Goal: Communication & Community: Share content

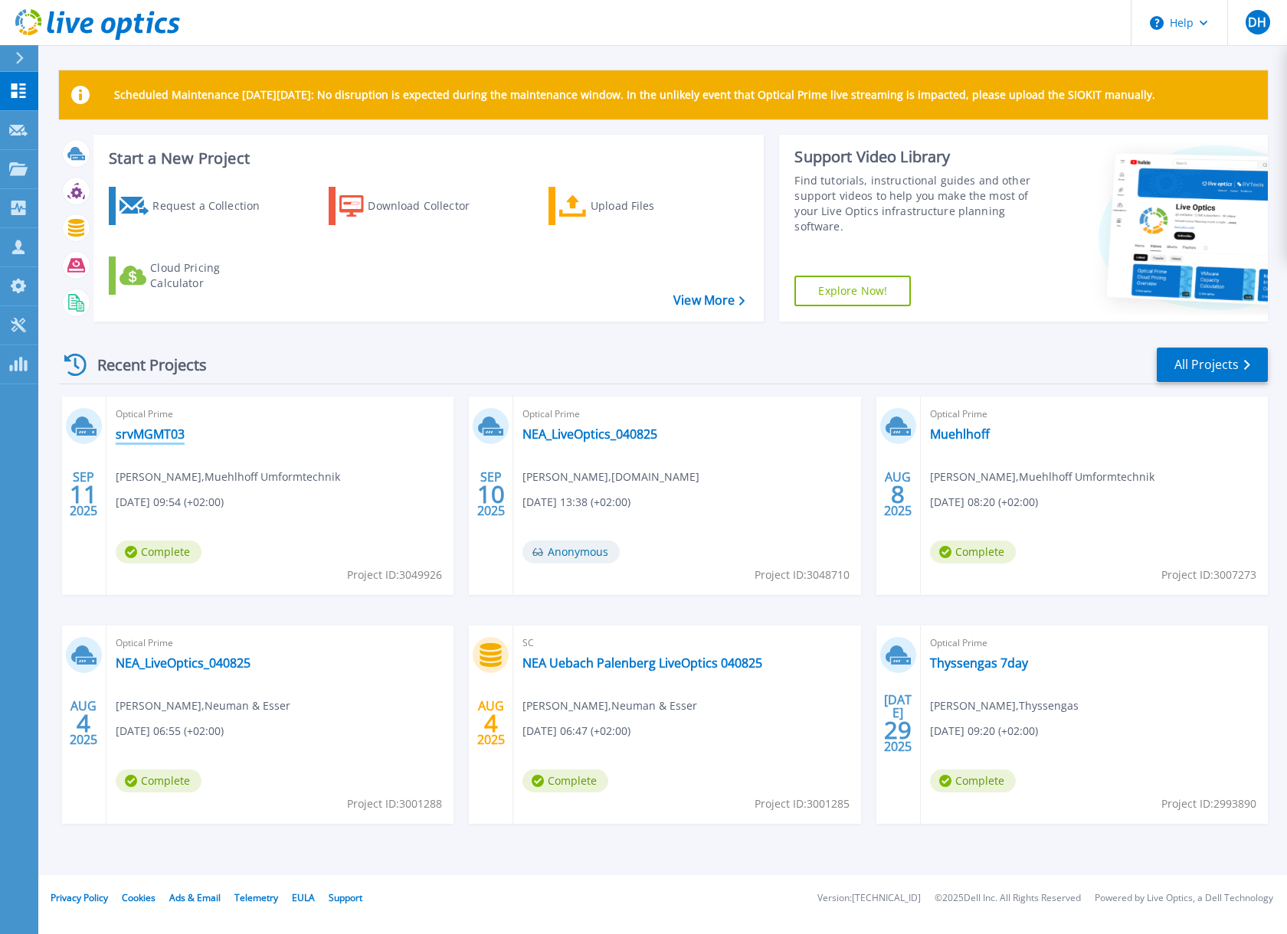
click at [149, 438] on link "srvMGMT03" at bounding box center [150, 434] width 69 height 15
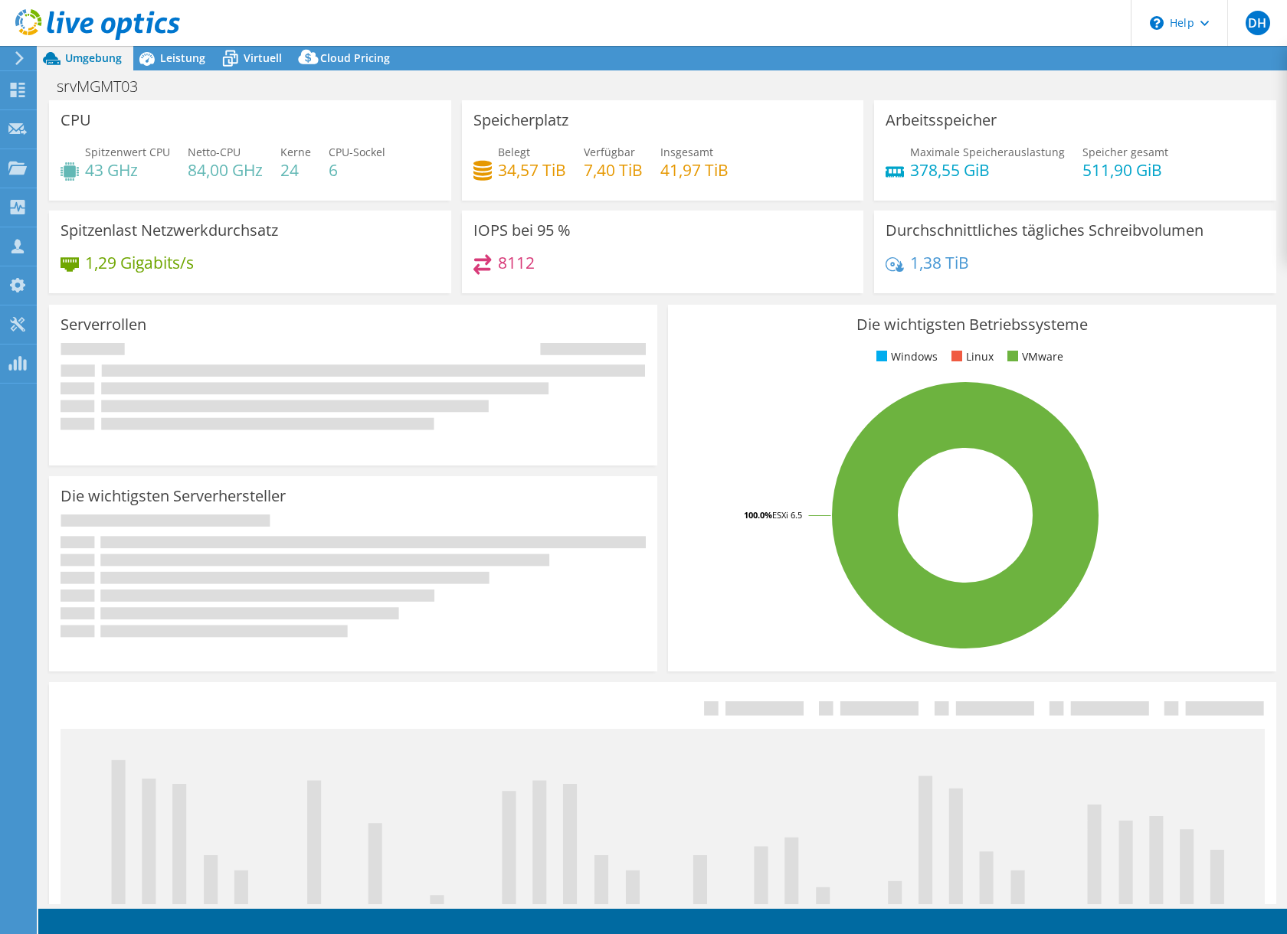
select select "USD"
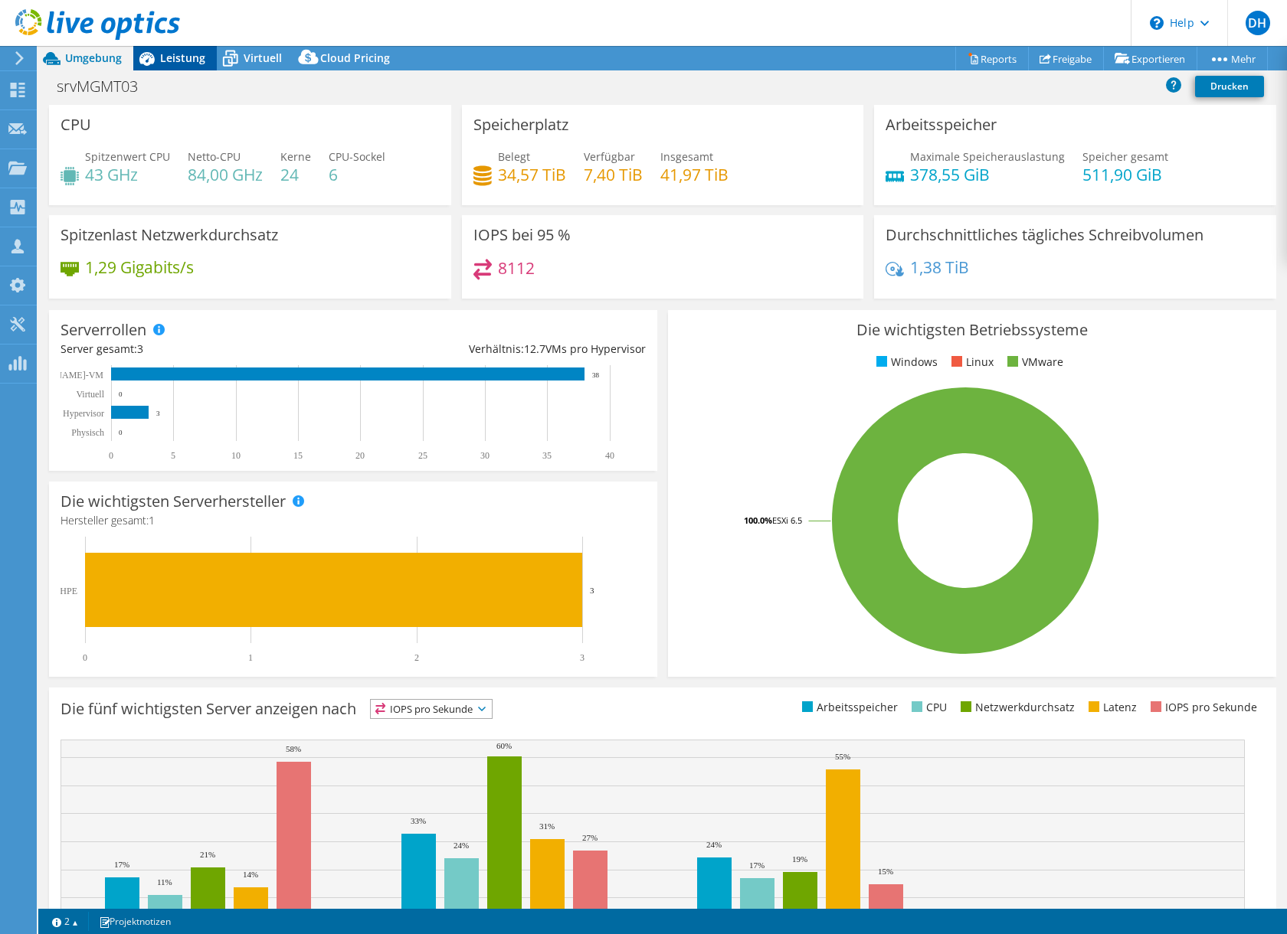
click at [188, 61] on span "Leistung" at bounding box center [182, 58] width 45 height 15
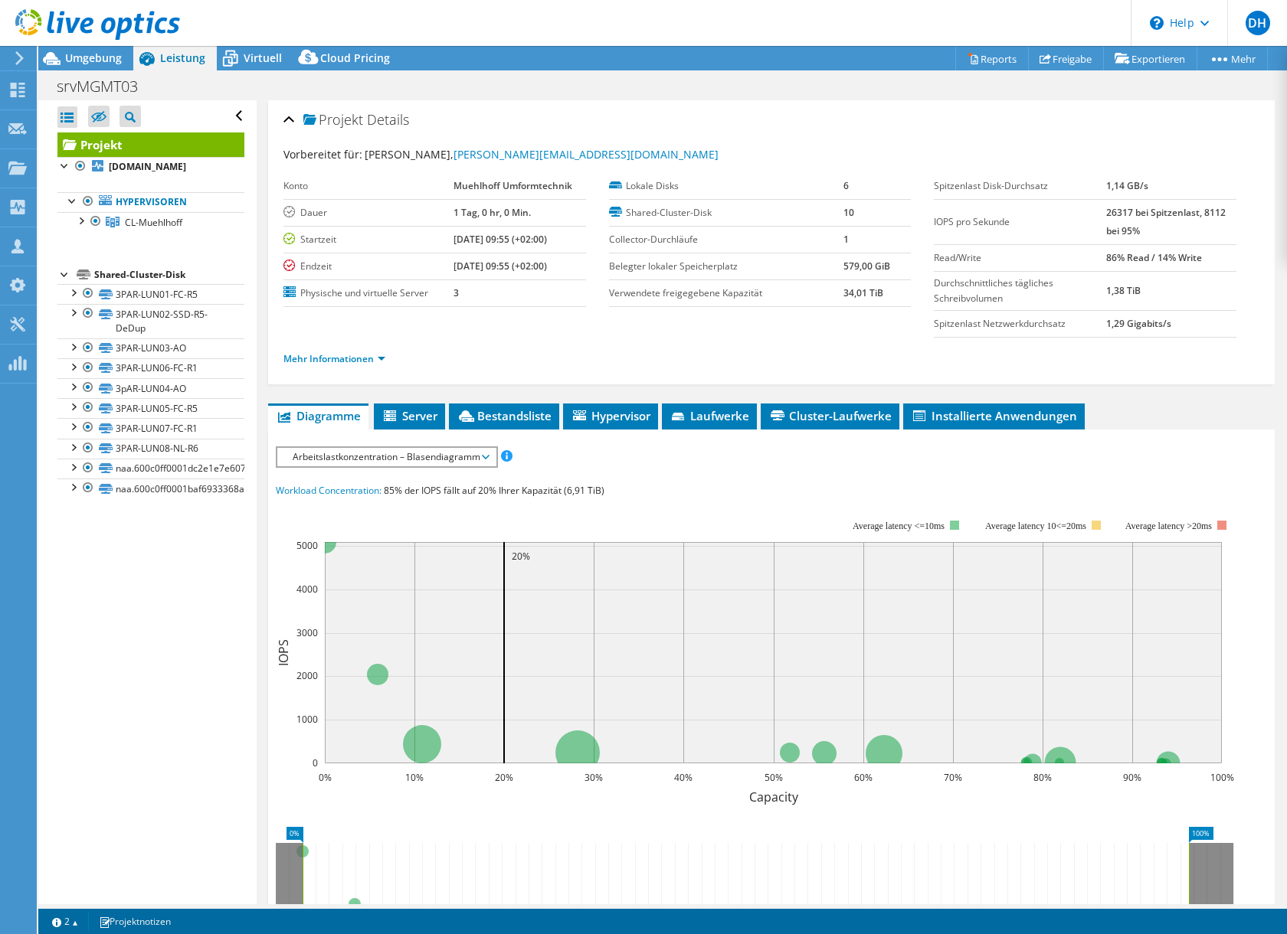
click at [655, 93] on div "srvMGMT03 Drucken" at bounding box center [662, 86] width 1248 height 28
click at [813, 93] on div "srvMGMT03 Drucken" at bounding box center [662, 86] width 1248 height 28
click at [79, 221] on div at bounding box center [80, 219] width 15 height 15
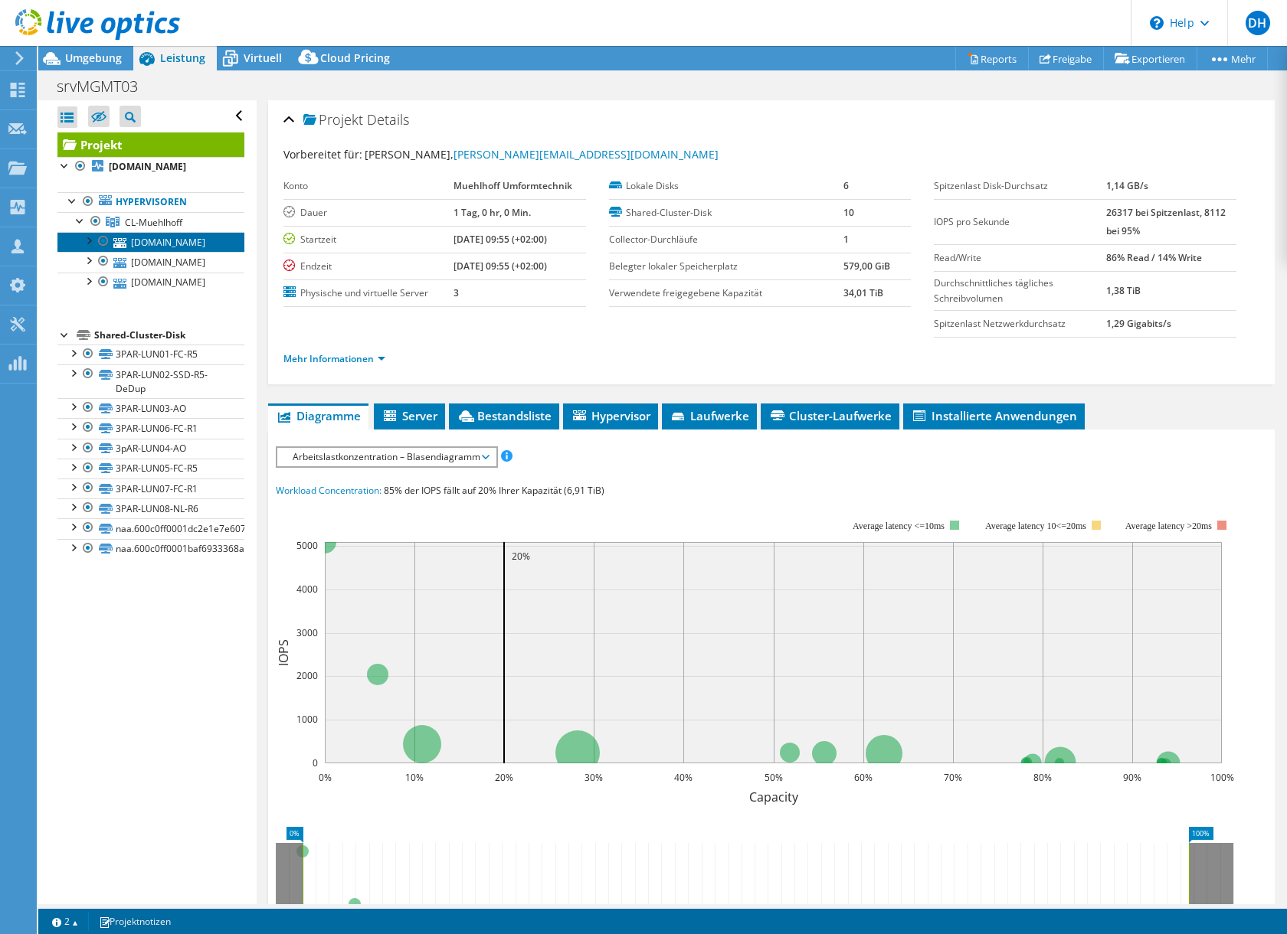
click at [162, 243] on link "esx02.lan.muehlhoff.de" at bounding box center [150, 242] width 187 height 20
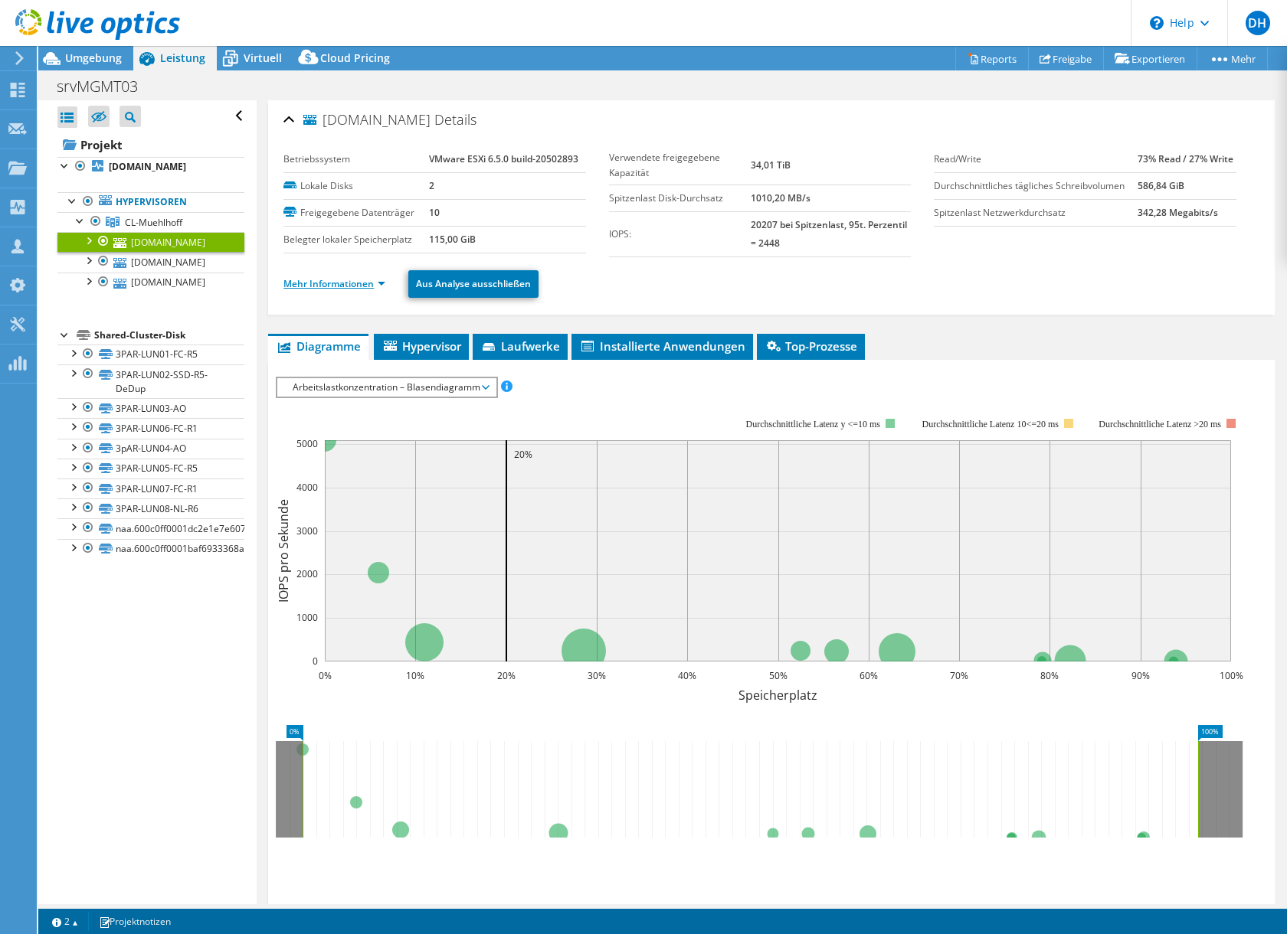
click at [377, 285] on link "Mehr Informationen" at bounding box center [334, 283] width 102 height 13
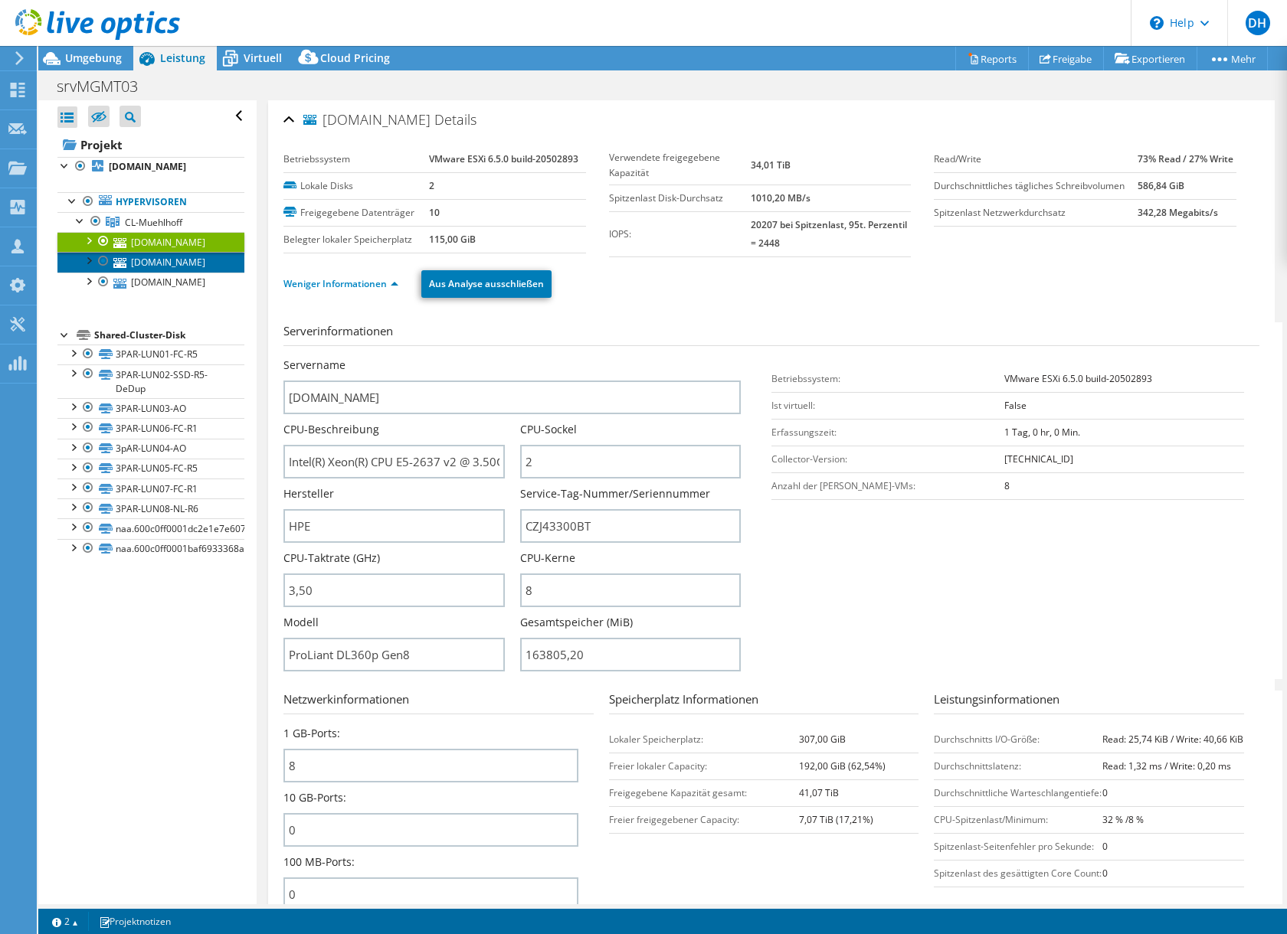
click at [175, 263] on link "esx01.lan.muehlhoff.de" at bounding box center [150, 262] width 187 height 20
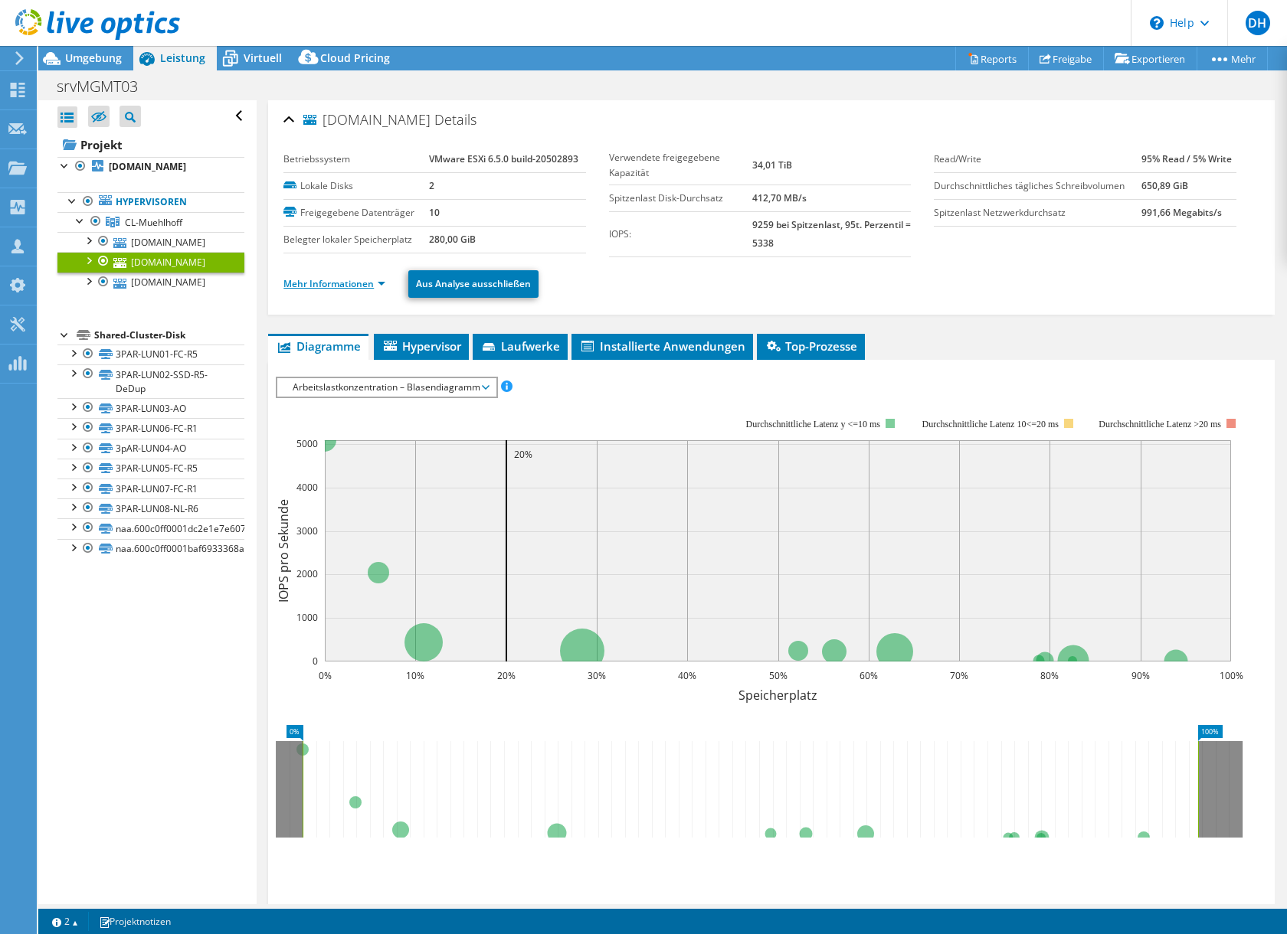
click at [377, 282] on link "Mehr Informationen" at bounding box center [334, 283] width 102 height 13
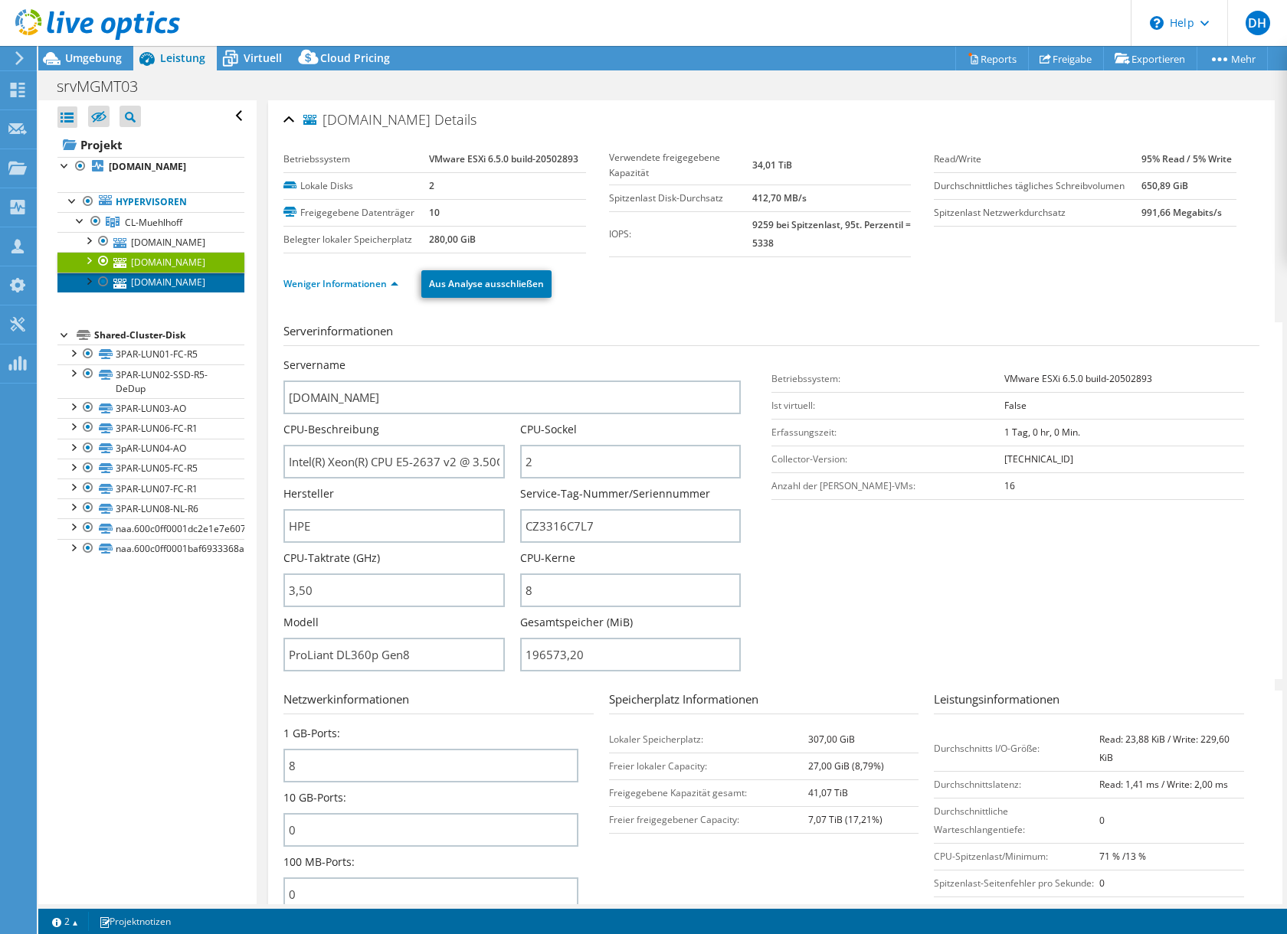
click at [167, 283] on link "esx03.lan.muehlhoff.de" at bounding box center [150, 283] width 187 height 20
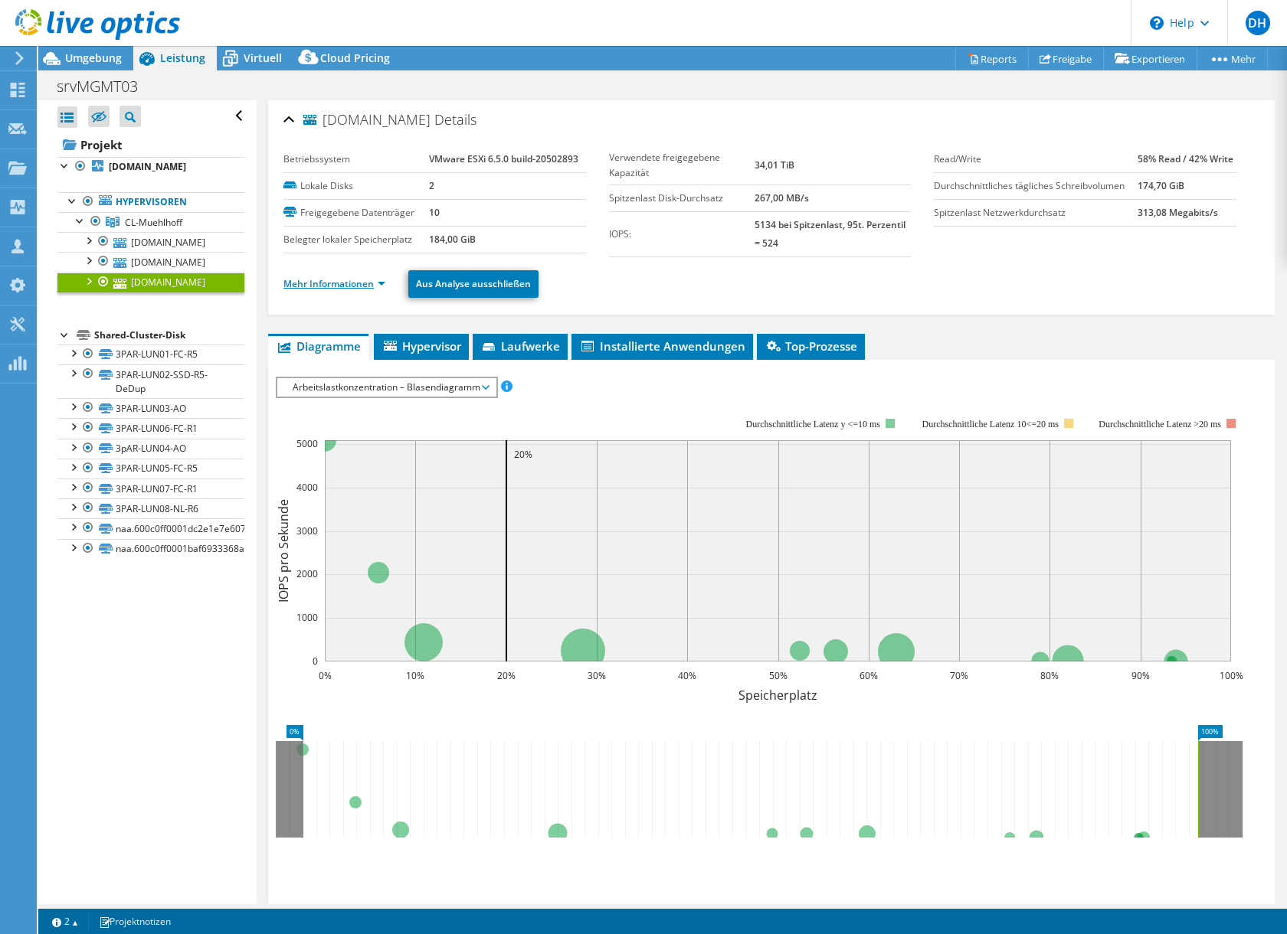
click at [379, 284] on link "Mehr Informationen" at bounding box center [334, 283] width 102 height 13
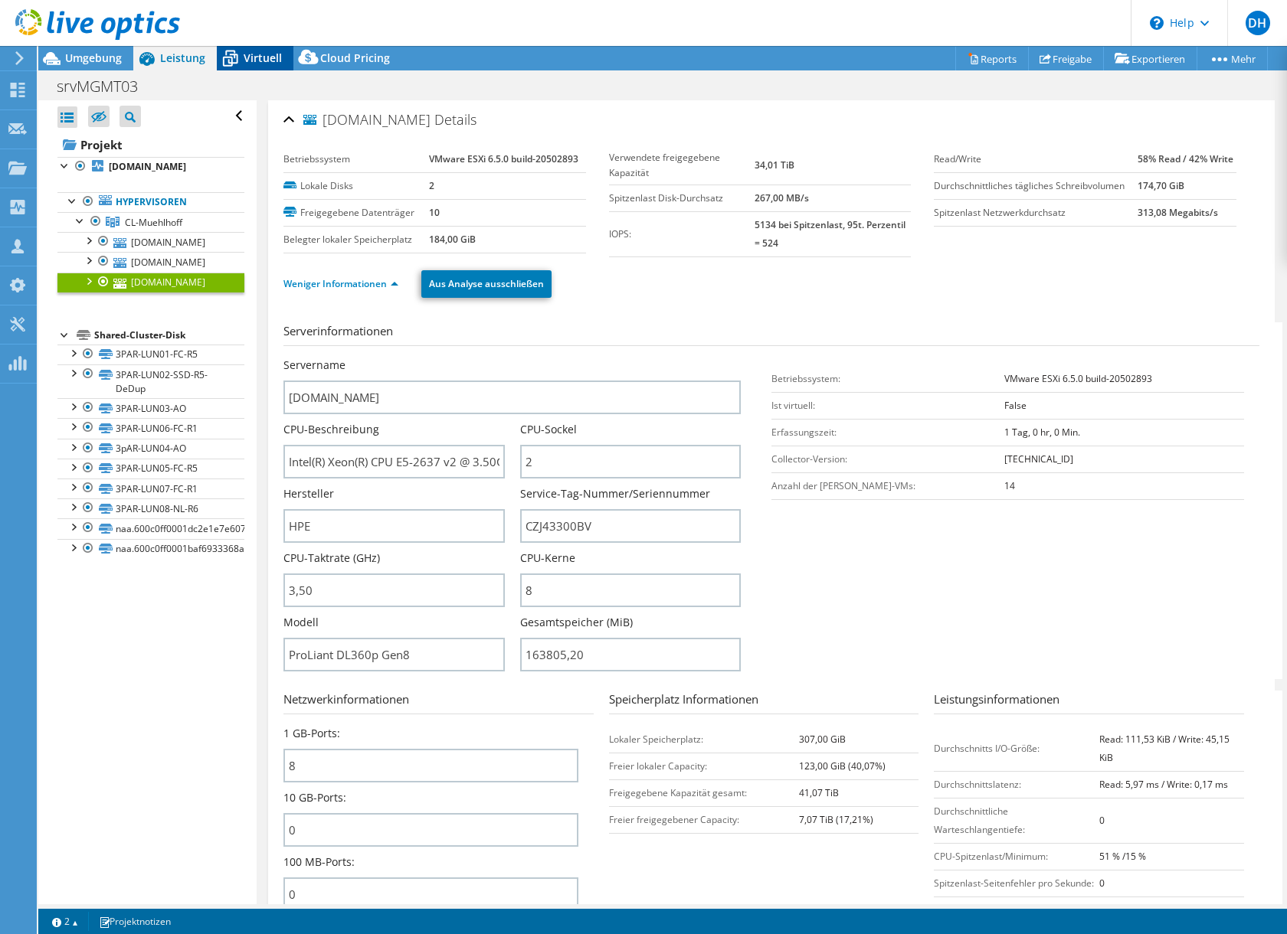
click at [260, 58] on span "Virtuell" at bounding box center [263, 58] width 38 height 15
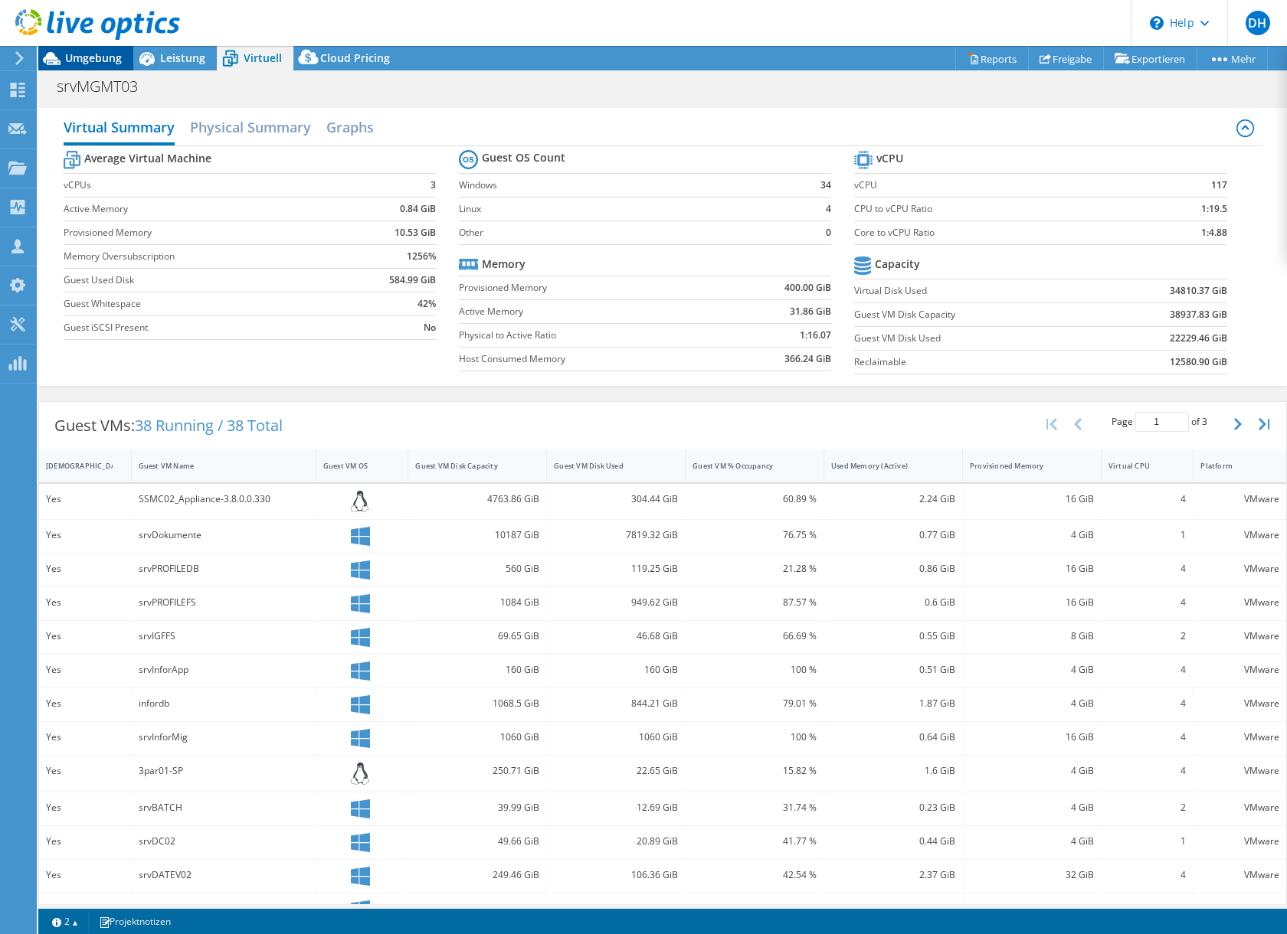
click at [83, 61] on span "Umgebung" at bounding box center [93, 58] width 57 height 15
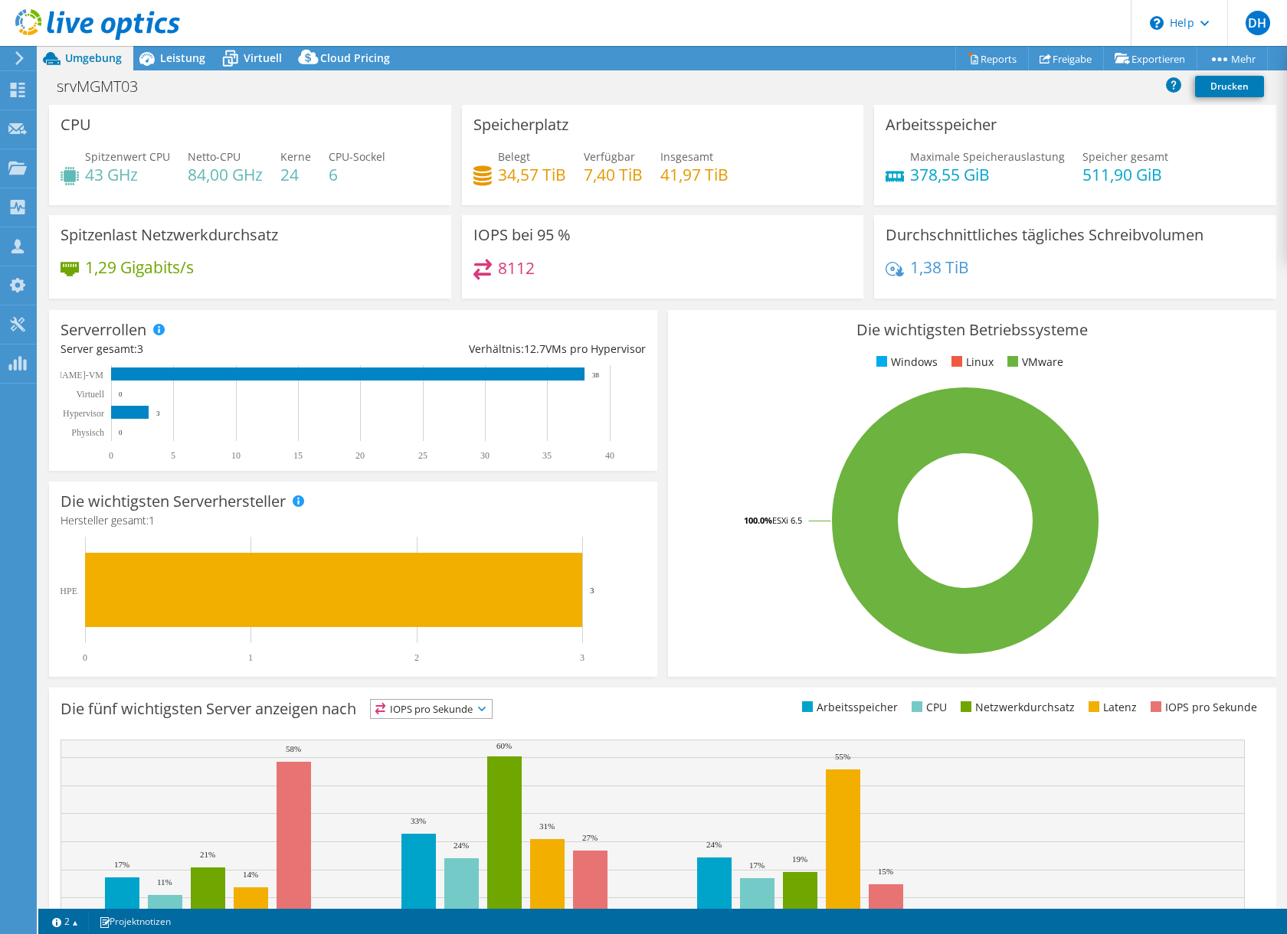
click at [169, 47] on div at bounding box center [90, 25] width 180 height 51
click at [175, 50] on div at bounding box center [90, 25] width 180 height 51
click at [180, 53] on span "Leistung" at bounding box center [182, 58] width 45 height 15
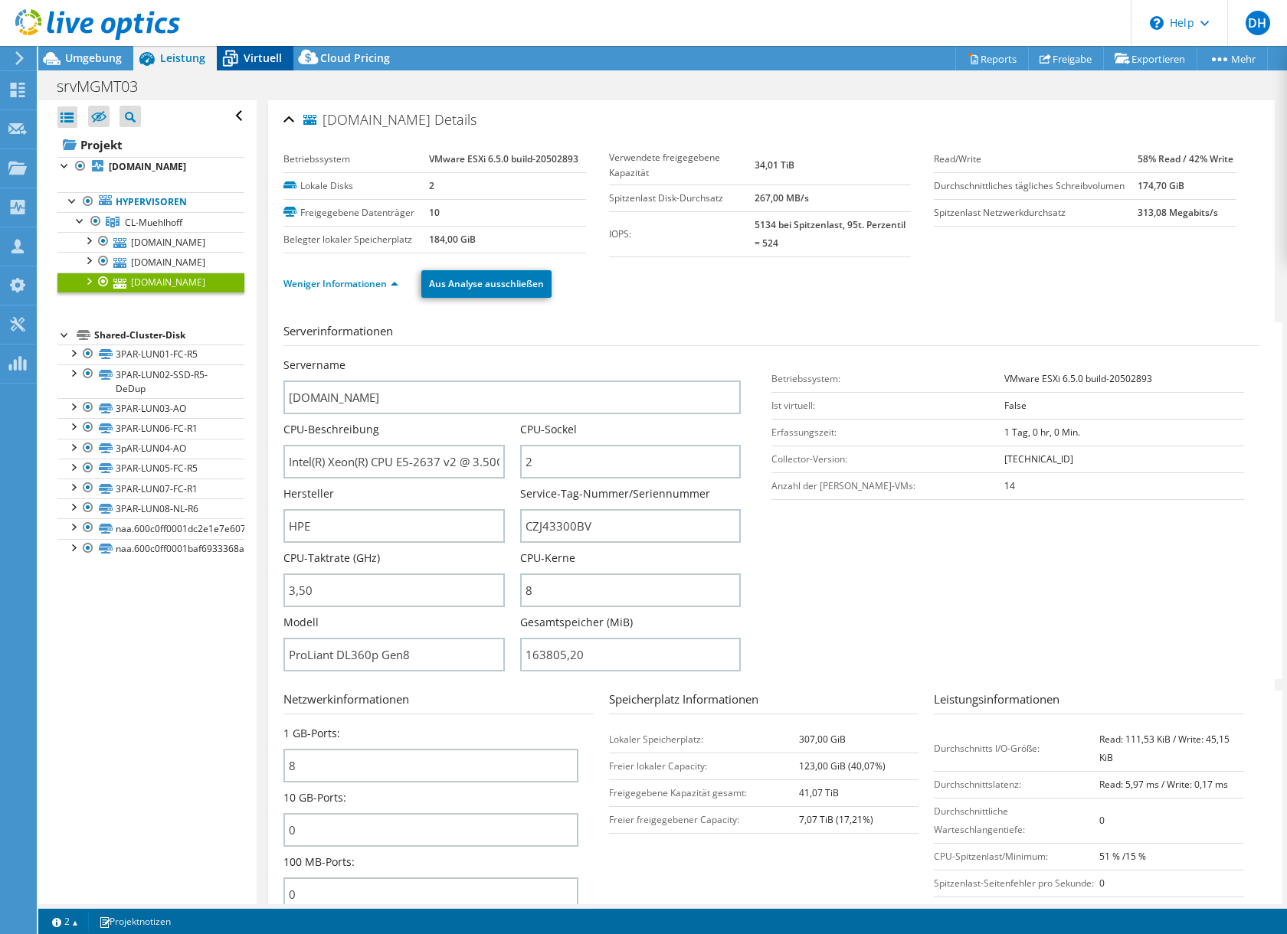
click at [247, 55] on span "Virtuell" at bounding box center [263, 58] width 38 height 15
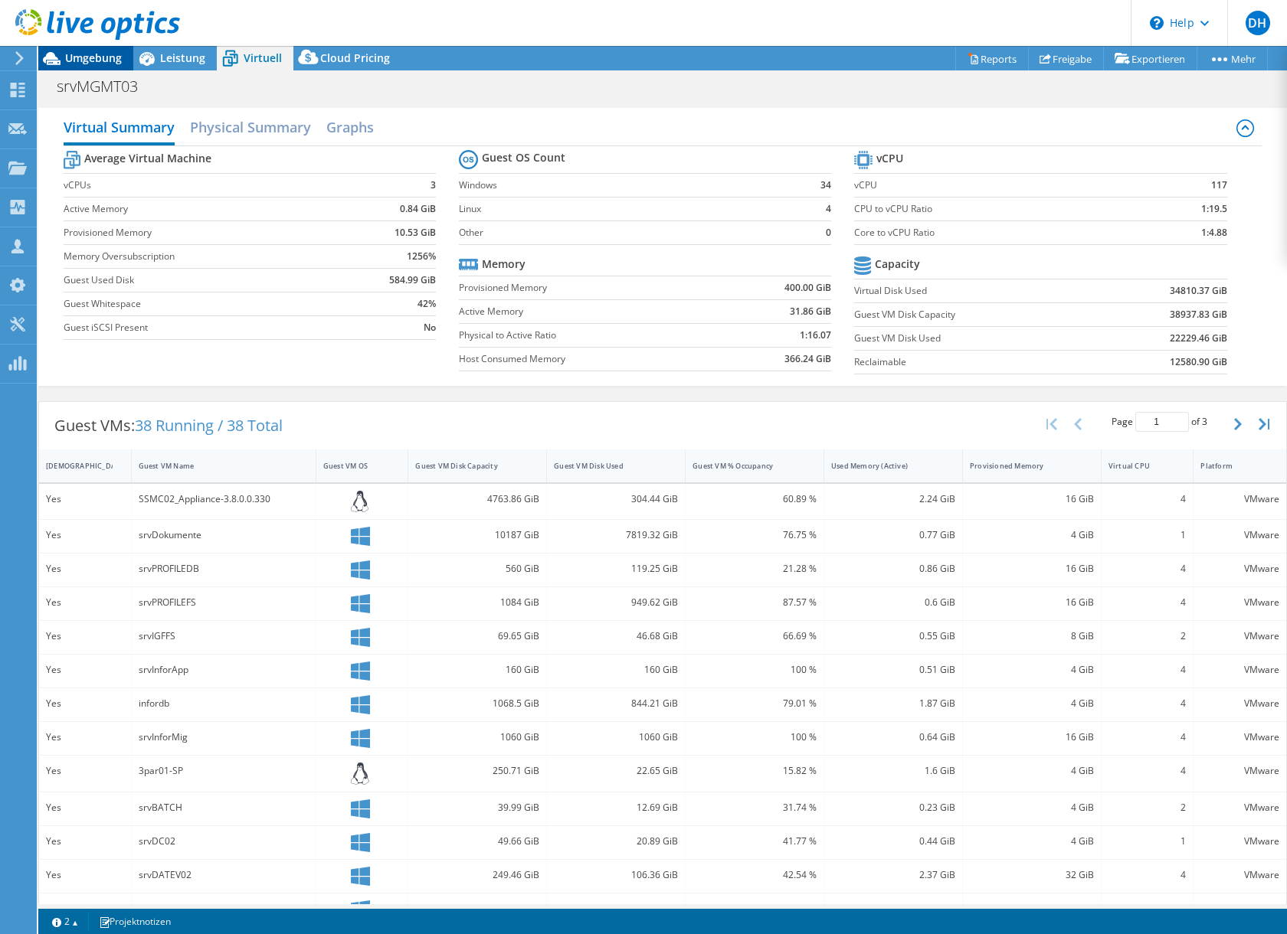
click at [71, 57] on span "Umgebung" at bounding box center [93, 58] width 57 height 15
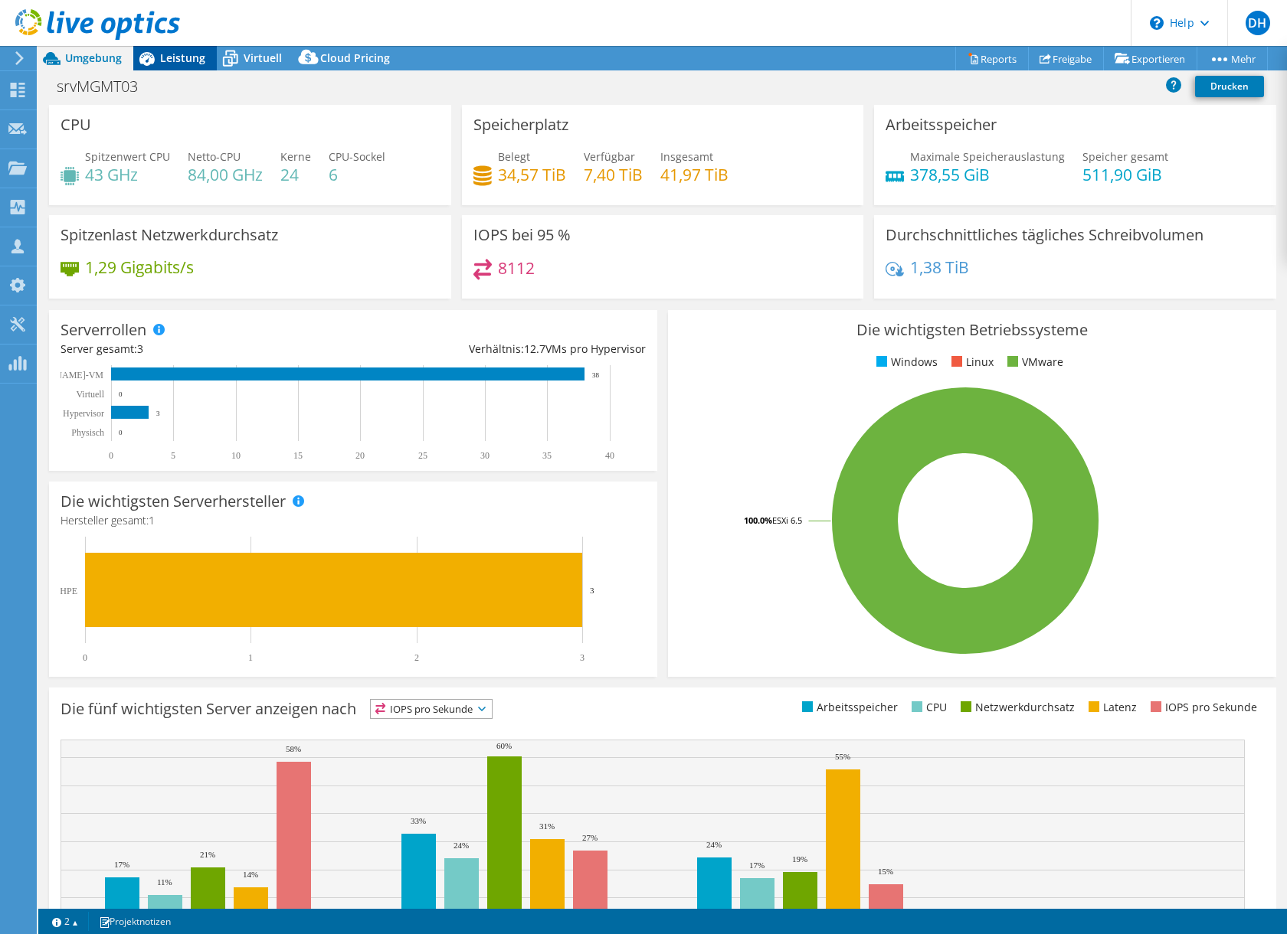
click at [172, 59] on span "Leistung" at bounding box center [182, 58] width 45 height 15
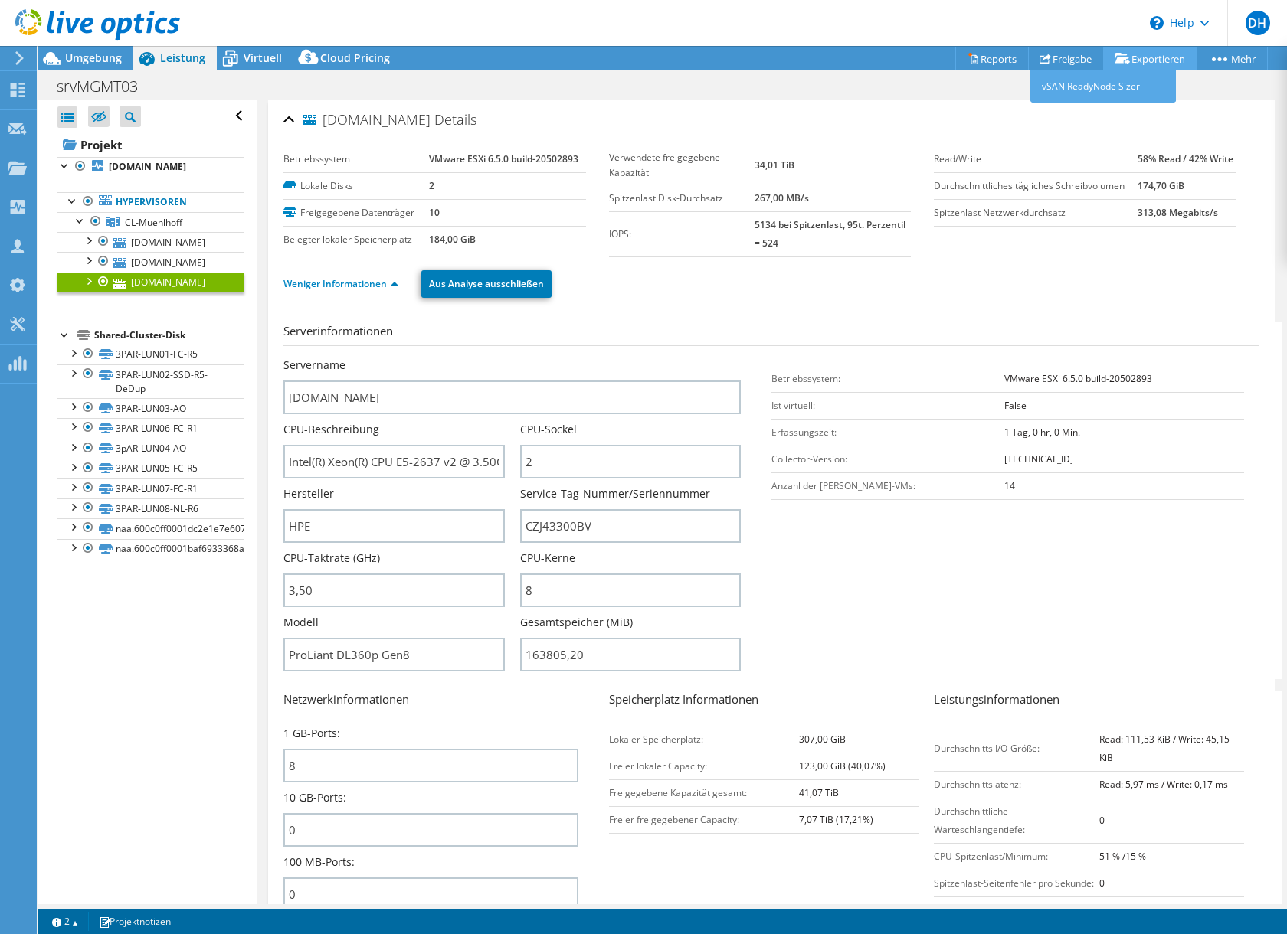
click at [1146, 56] on link "Exportieren" at bounding box center [1150, 59] width 94 height 24
click at [1063, 87] on link "vSAN ReadyNode Sizer" at bounding box center [1103, 86] width 146 height 32
click at [249, 55] on span "Virtuell" at bounding box center [263, 58] width 38 height 15
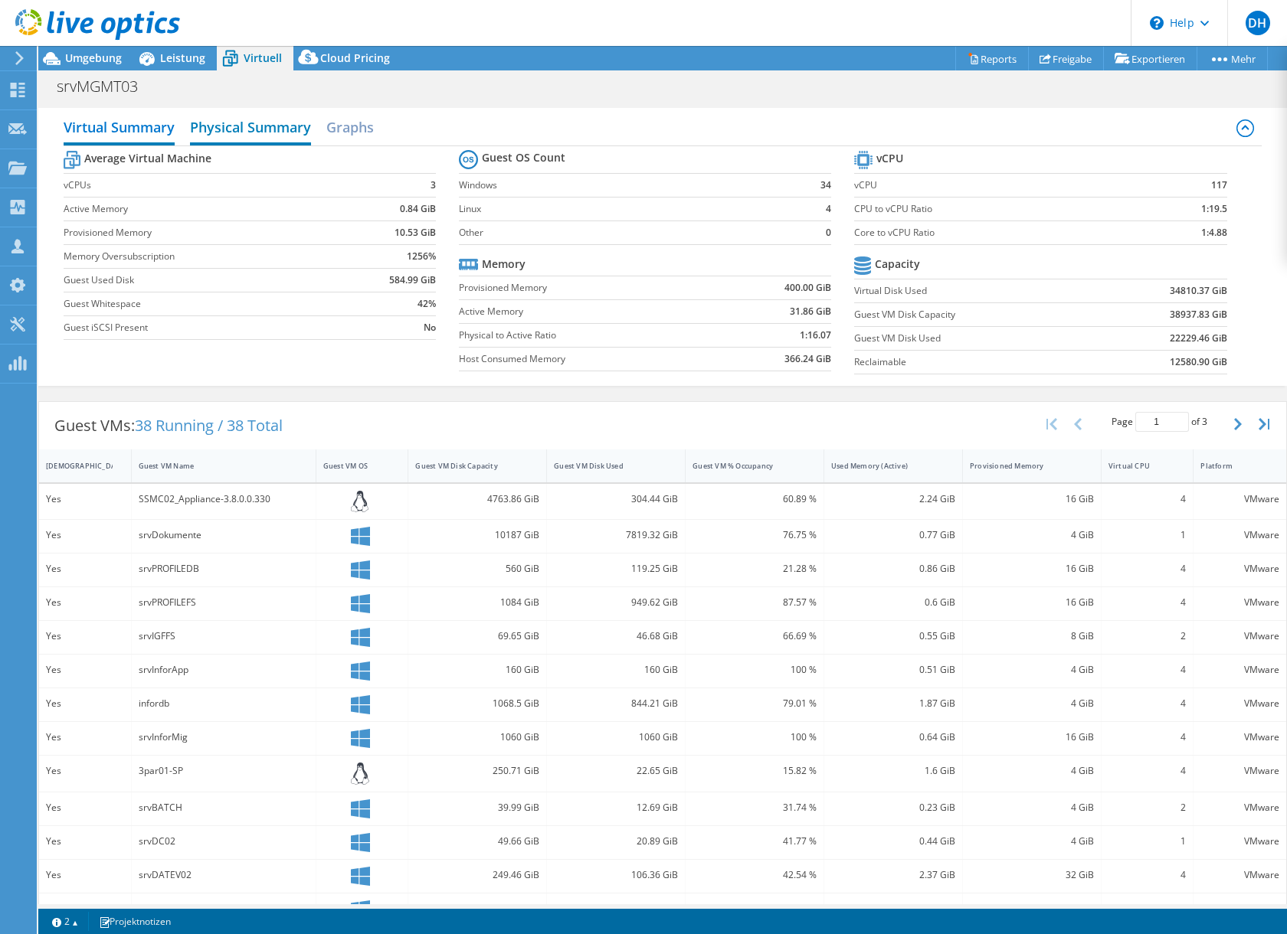
click at [241, 134] on h2 "Physical Summary" at bounding box center [250, 129] width 121 height 34
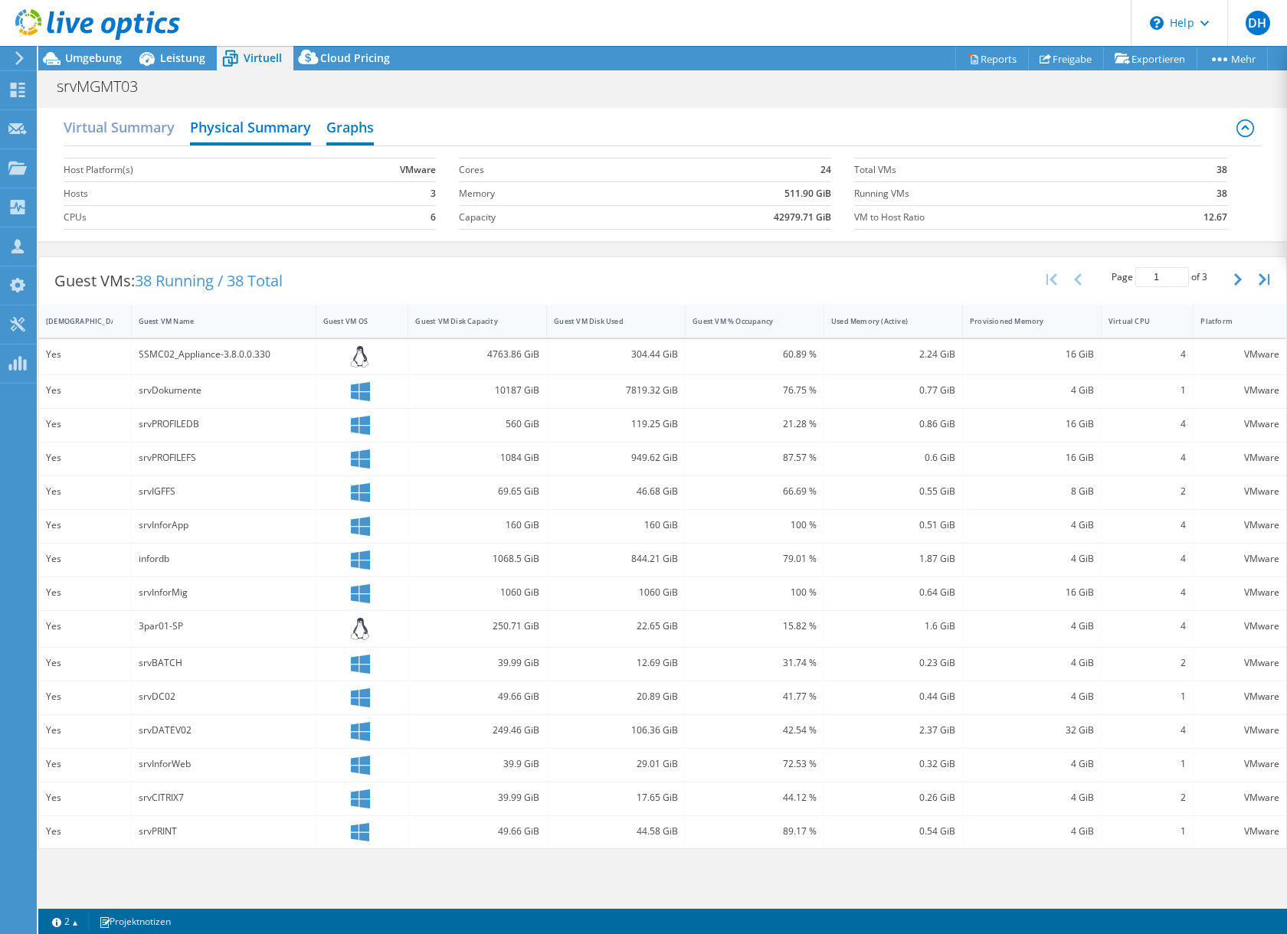
click at [357, 129] on h2 "Graphs" at bounding box center [349, 129] width 47 height 34
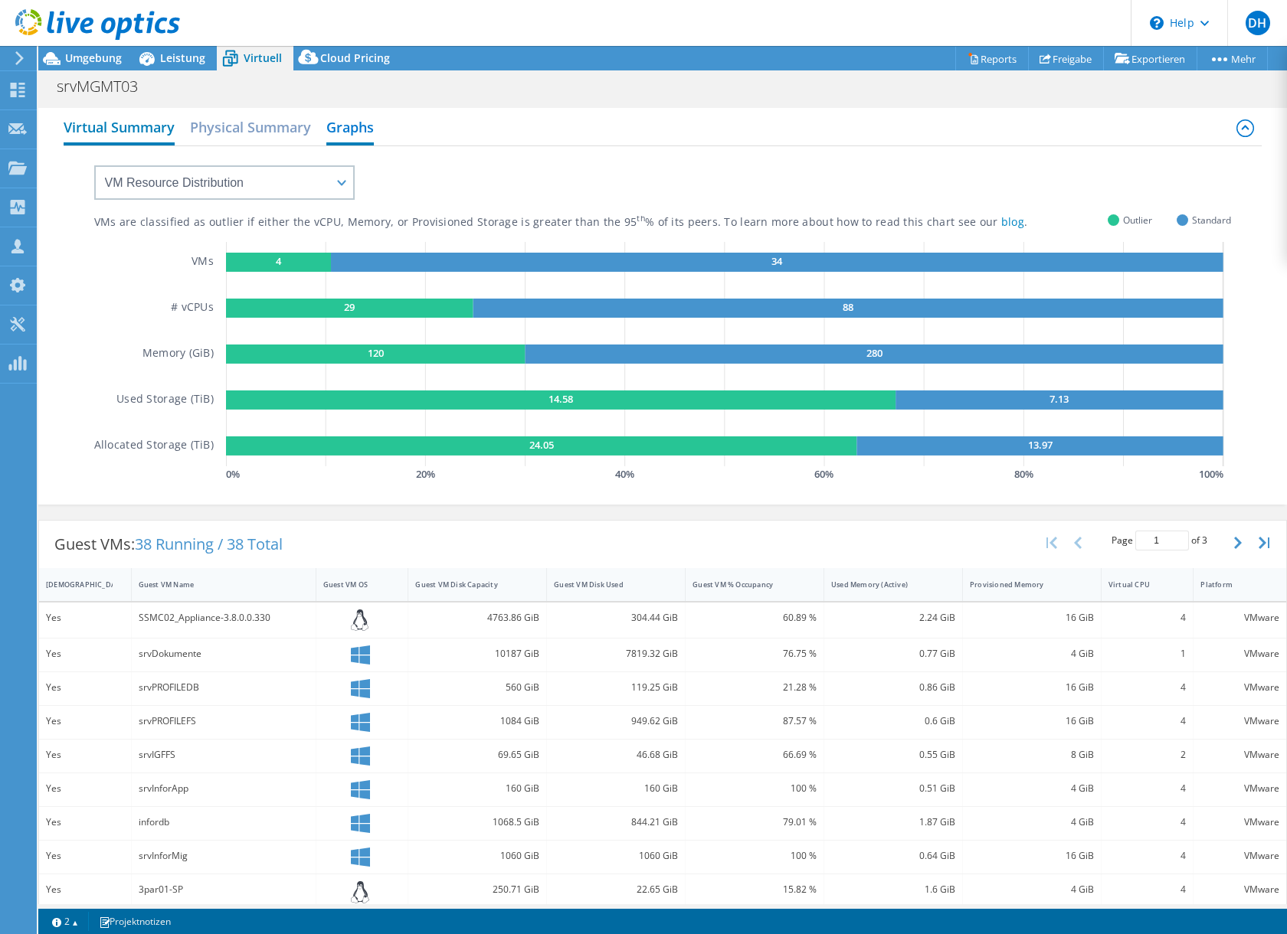
click at [103, 133] on h2 "Virtual Summary" at bounding box center [119, 129] width 111 height 34
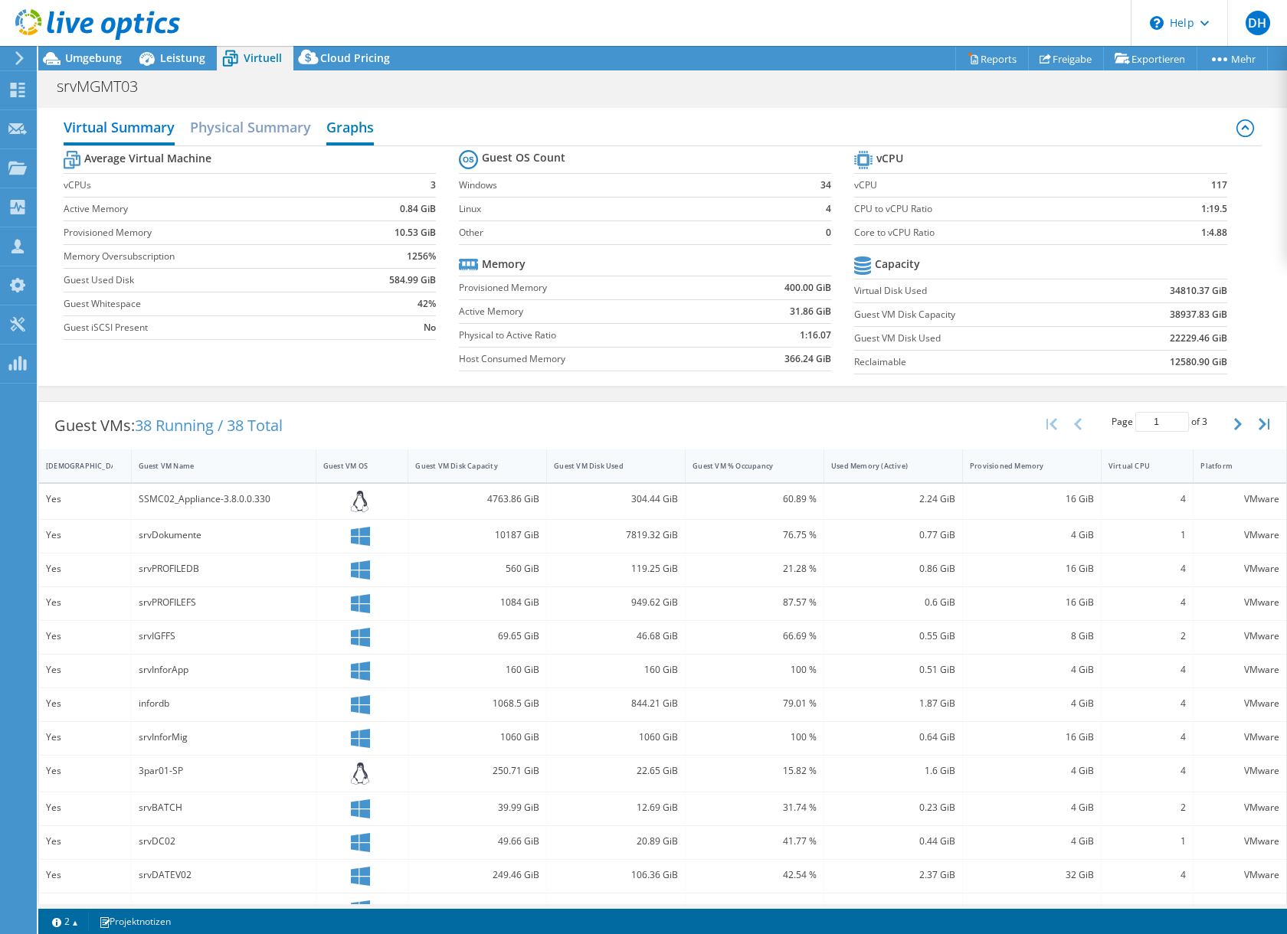
click at [358, 127] on h2 "Graphs" at bounding box center [349, 129] width 47 height 34
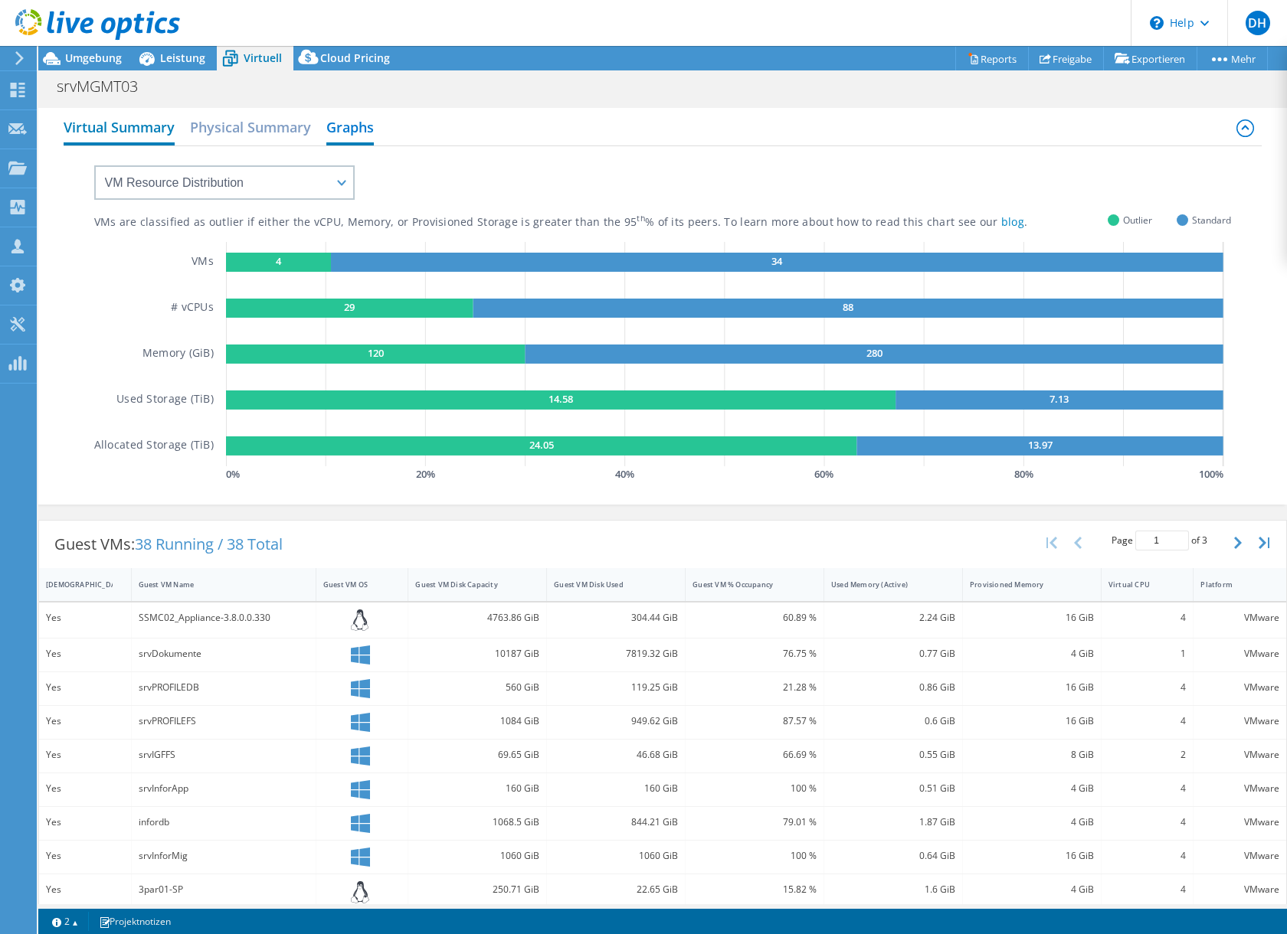
click at [123, 131] on h2 "Virtual Summary" at bounding box center [119, 129] width 111 height 34
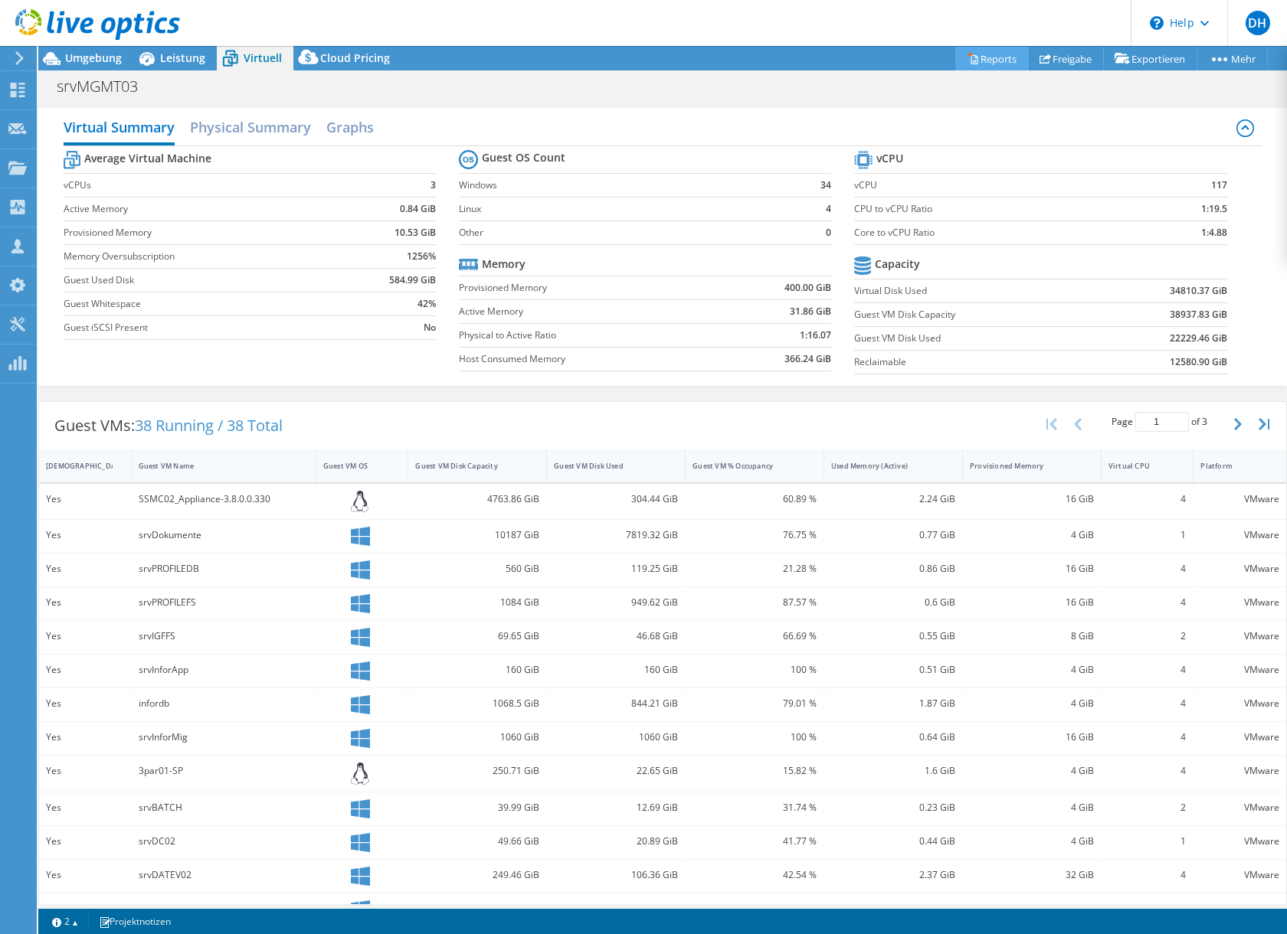
click at [974, 58] on link "Reports" at bounding box center [992, 59] width 74 height 24
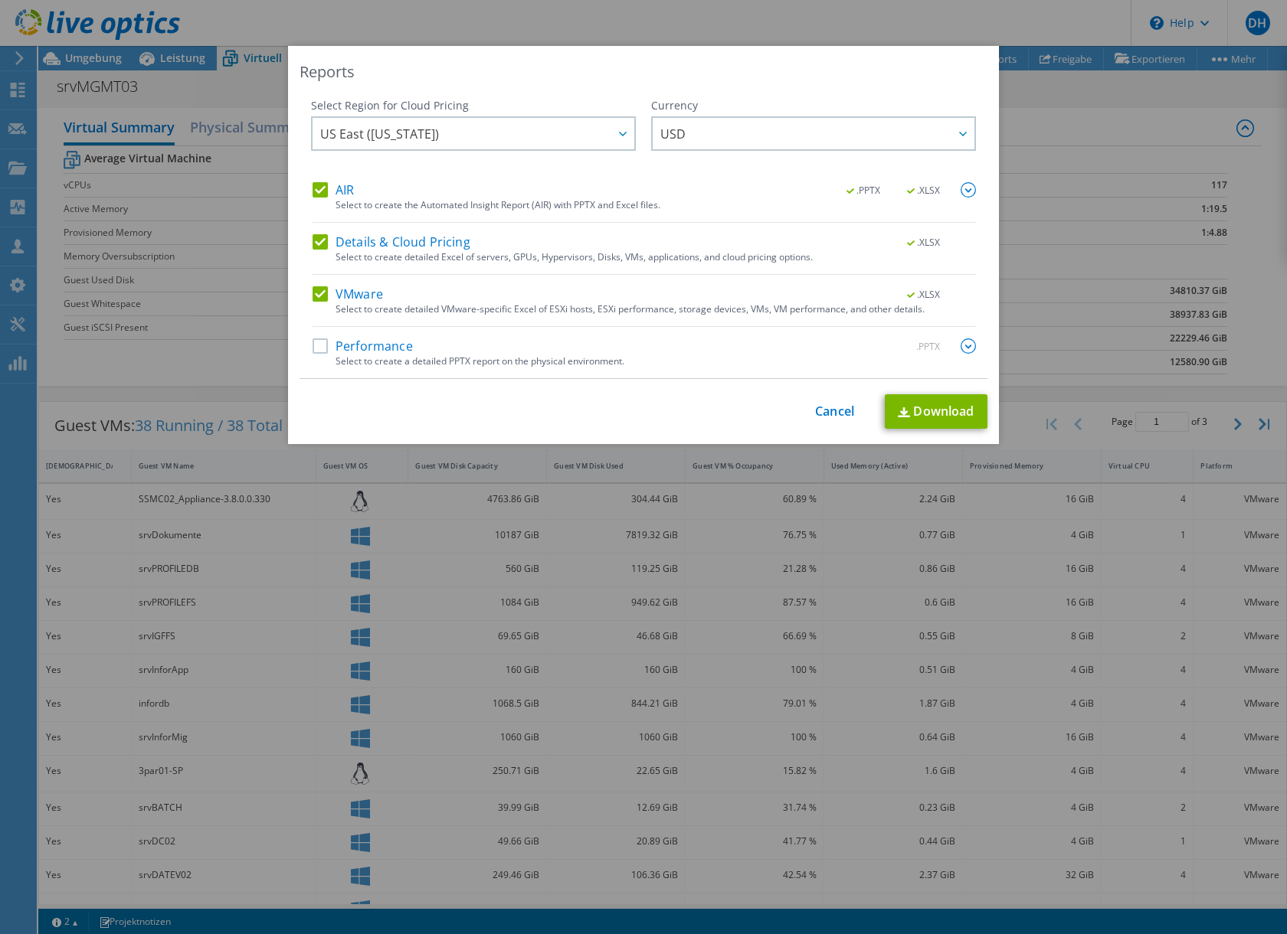
click at [315, 348] on label "Performance" at bounding box center [362, 346] width 100 height 15
click at [0, 0] on input "Performance" at bounding box center [0, 0] width 0 height 0
click at [934, 414] on link "Download" at bounding box center [936, 411] width 103 height 34
click at [823, 417] on link "Cancel" at bounding box center [834, 411] width 39 height 15
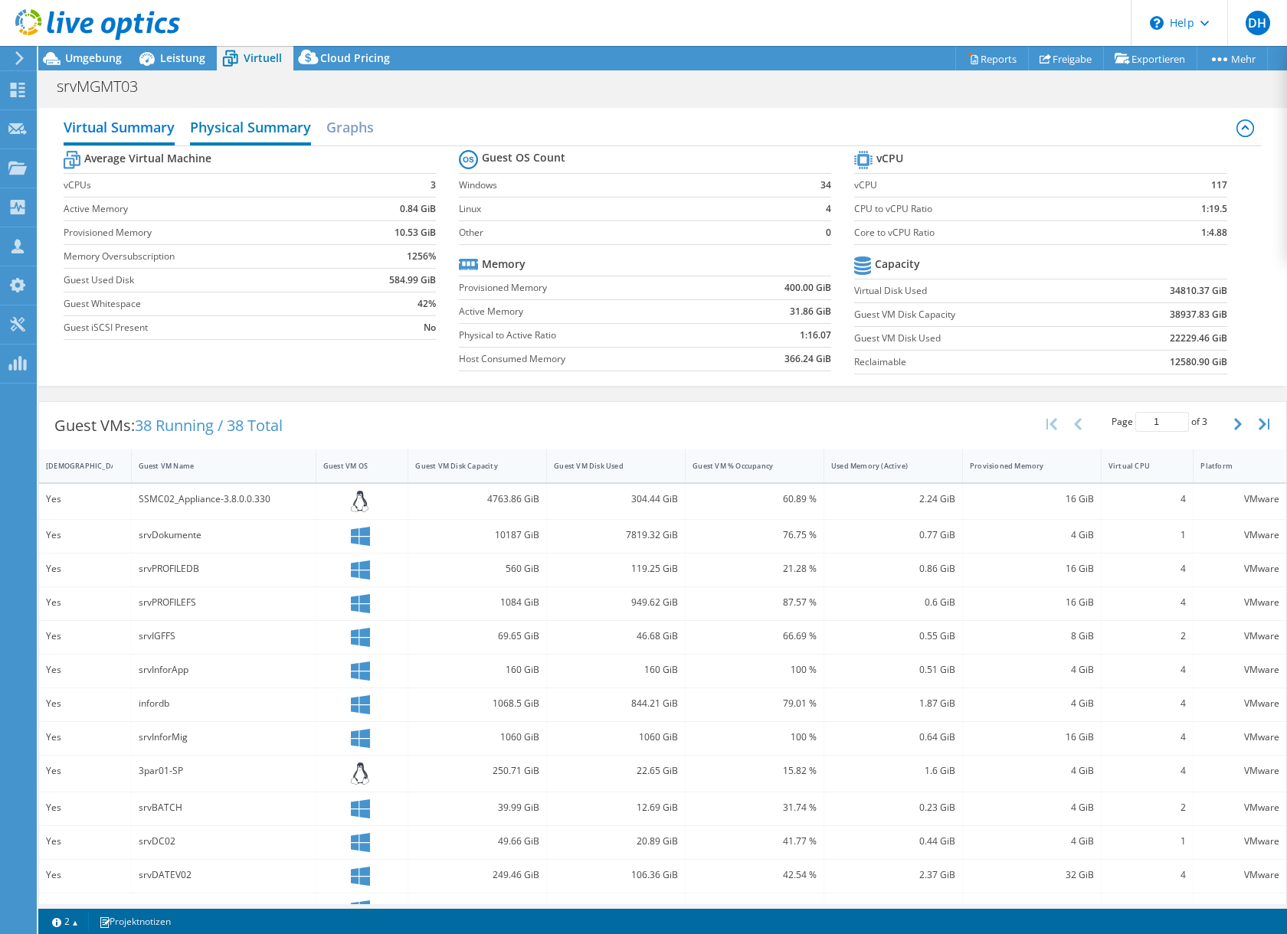
click at [270, 123] on h2 "Physical Summary" at bounding box center [250, 129] width 121 height 34
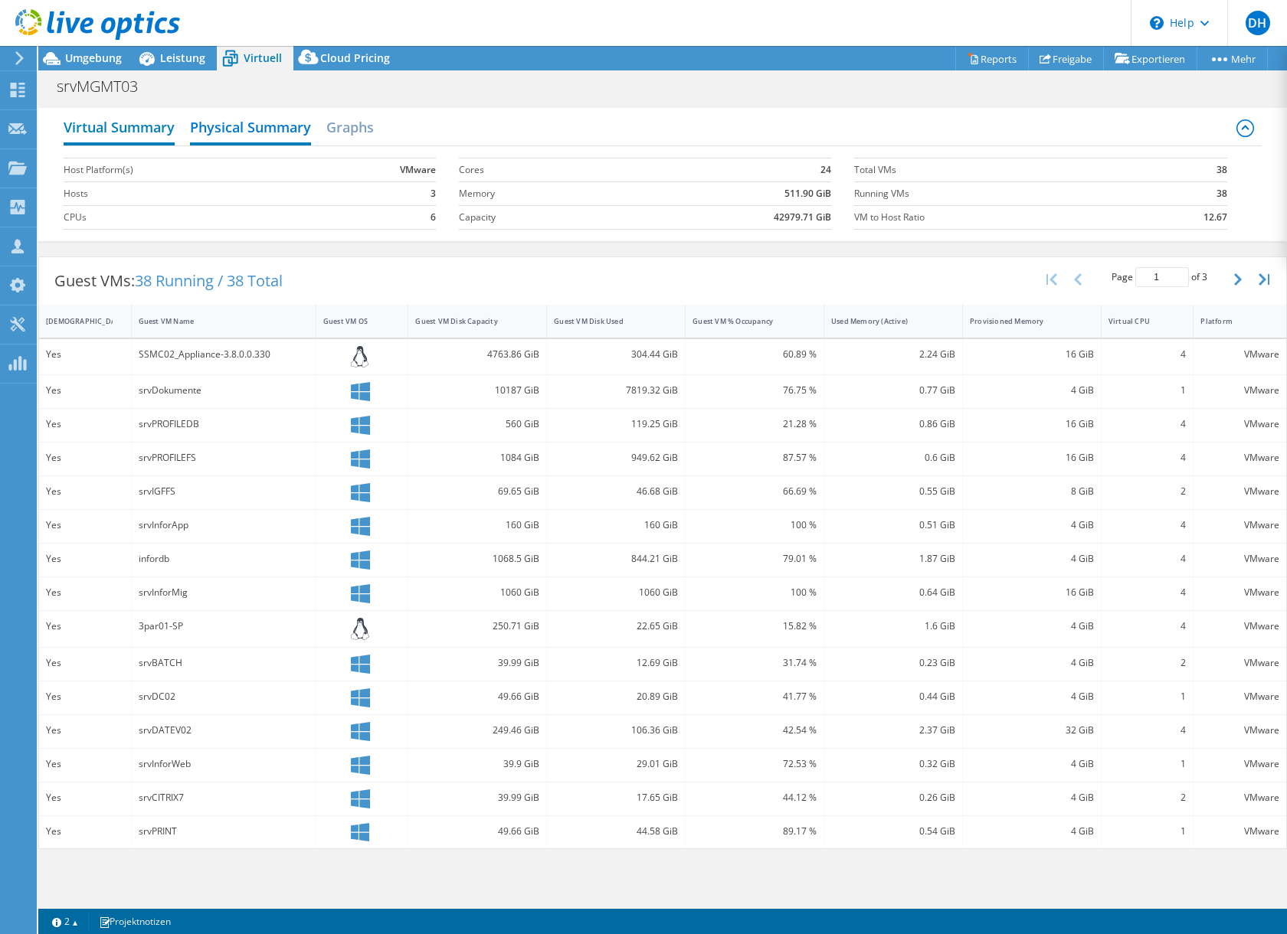
click at [154, 123] on h2 "Virtual Summary" at bounding box center [119, 129] width 111 height 34
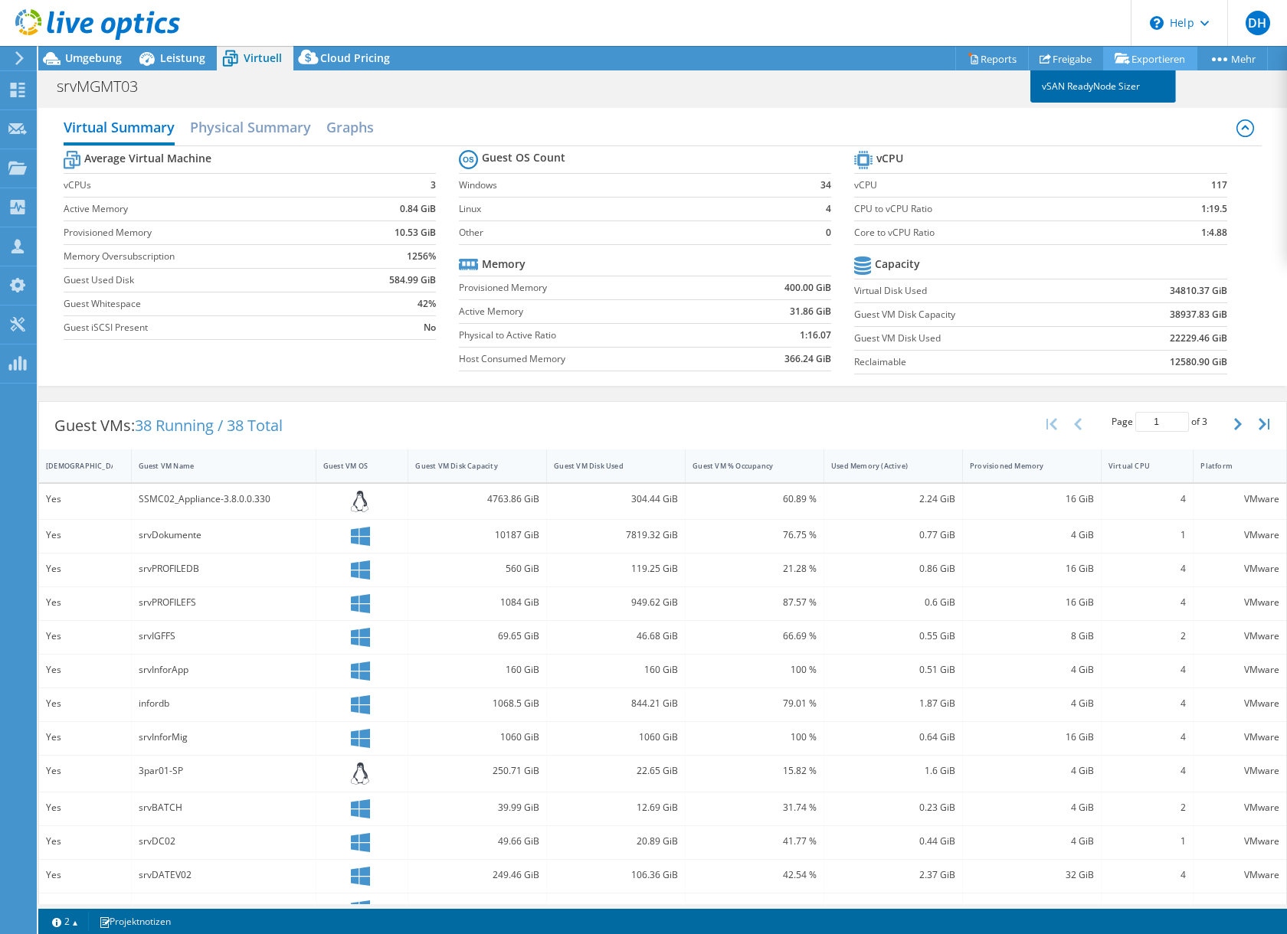
click at [1065, 84] on link "vSAN ReadyNode Sizer" at bounding box center [1103, 86] width 146 height 32
click at [15, 91] on use at bounding box center [18, 90] width 15 height 15
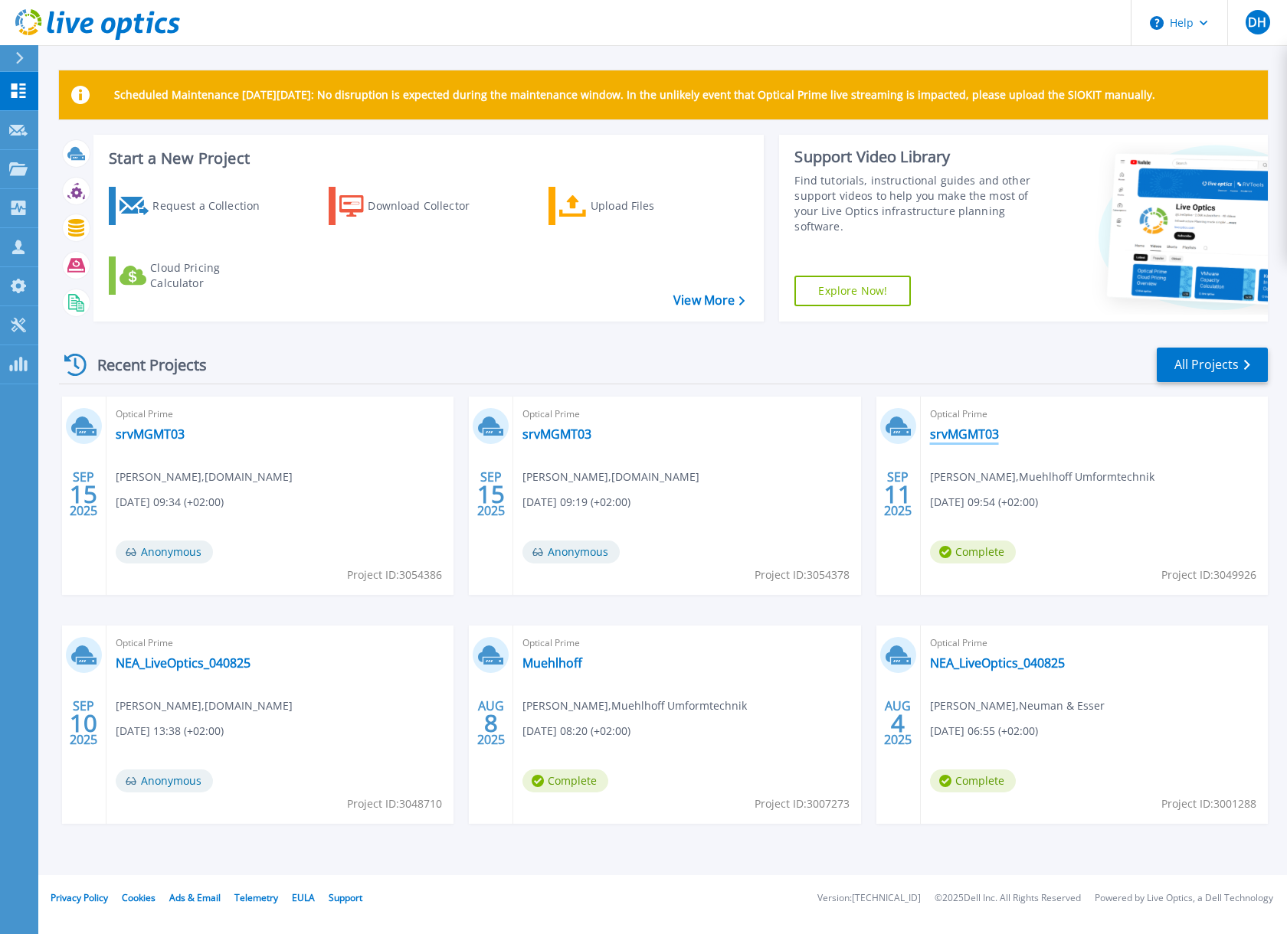
click at [967, 436] on link "srvMGMT03" at bounding box center [964, 434] width 69 height 15
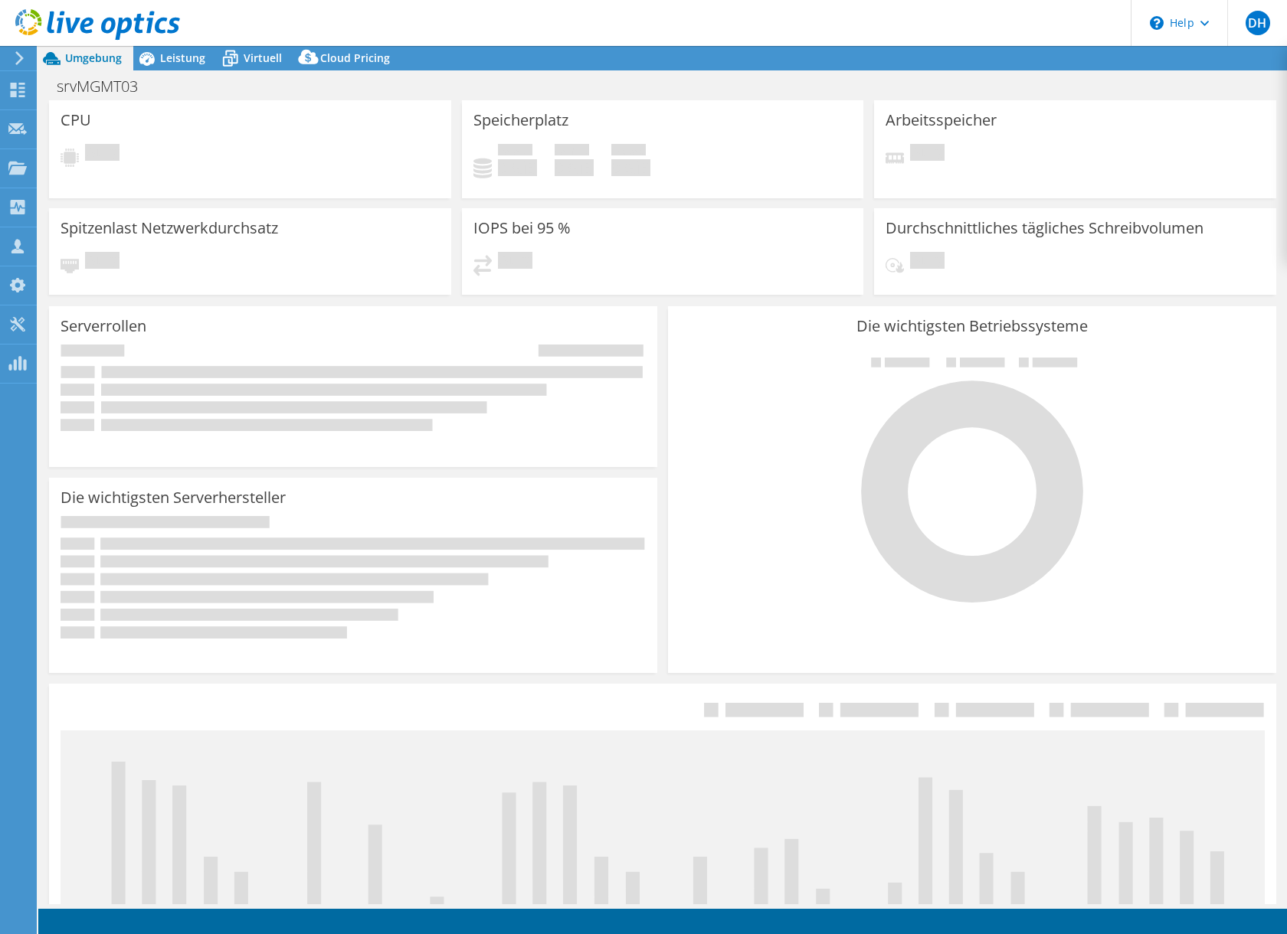
select select "USD"
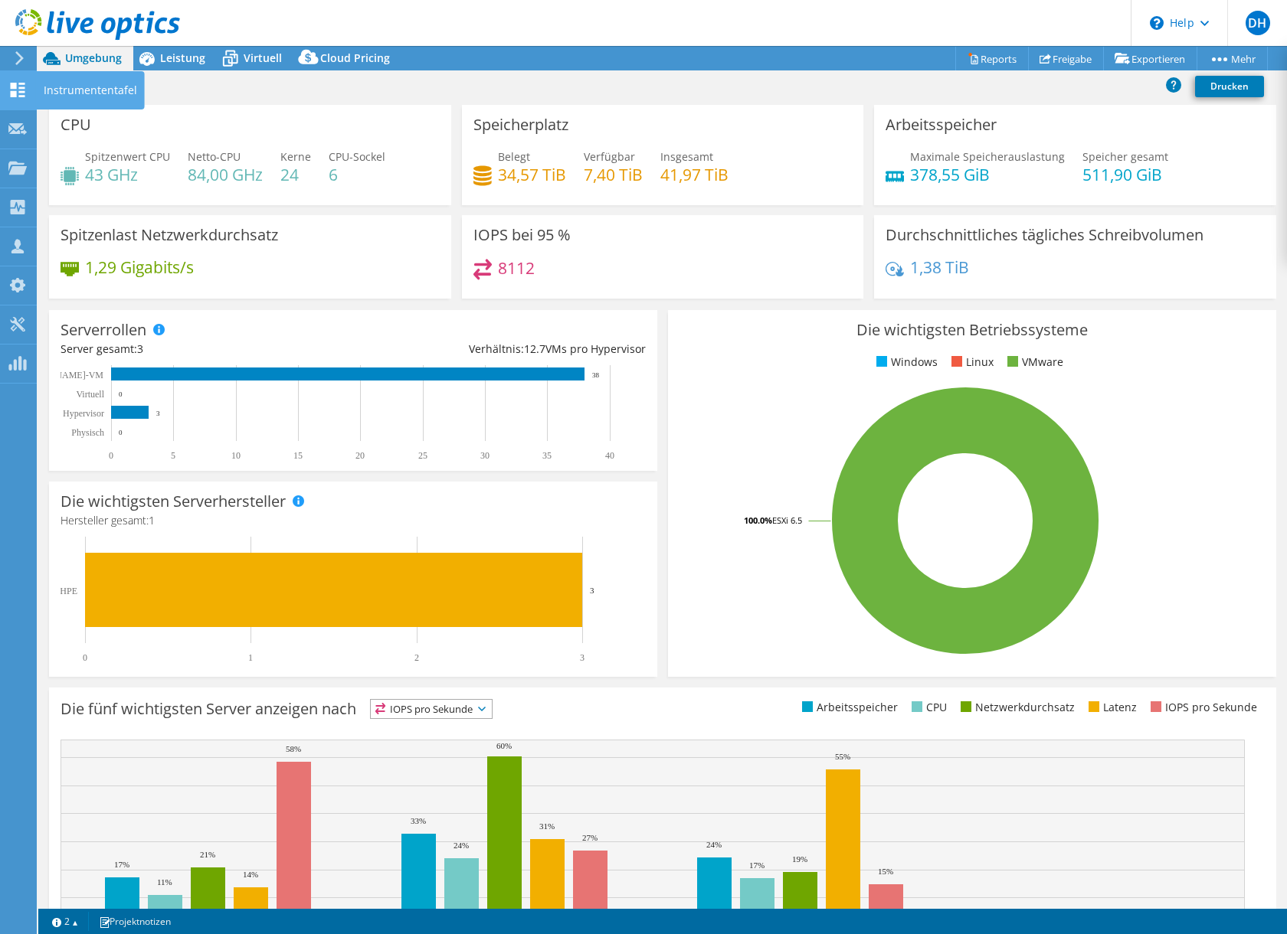
click at [14, 93] on use at bounding box center [18, 90] width 15 height 15
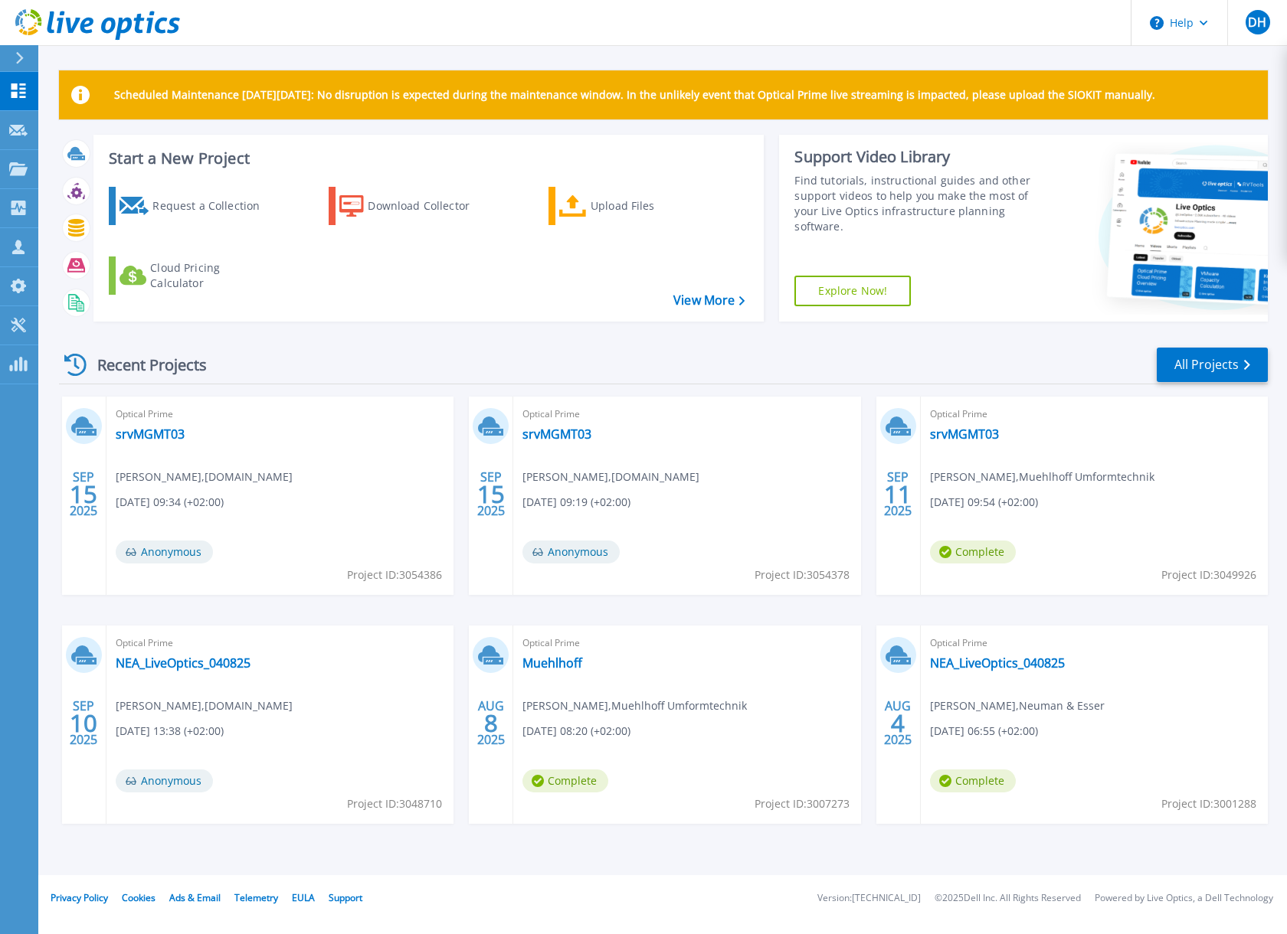
click at [566, 556] on span "Anonymous" at bounding box center [570, 552] width 97 height 23
click at [545, 434] on link "srvMGMT03" at bounding box center [556, 434] width 69 height 15
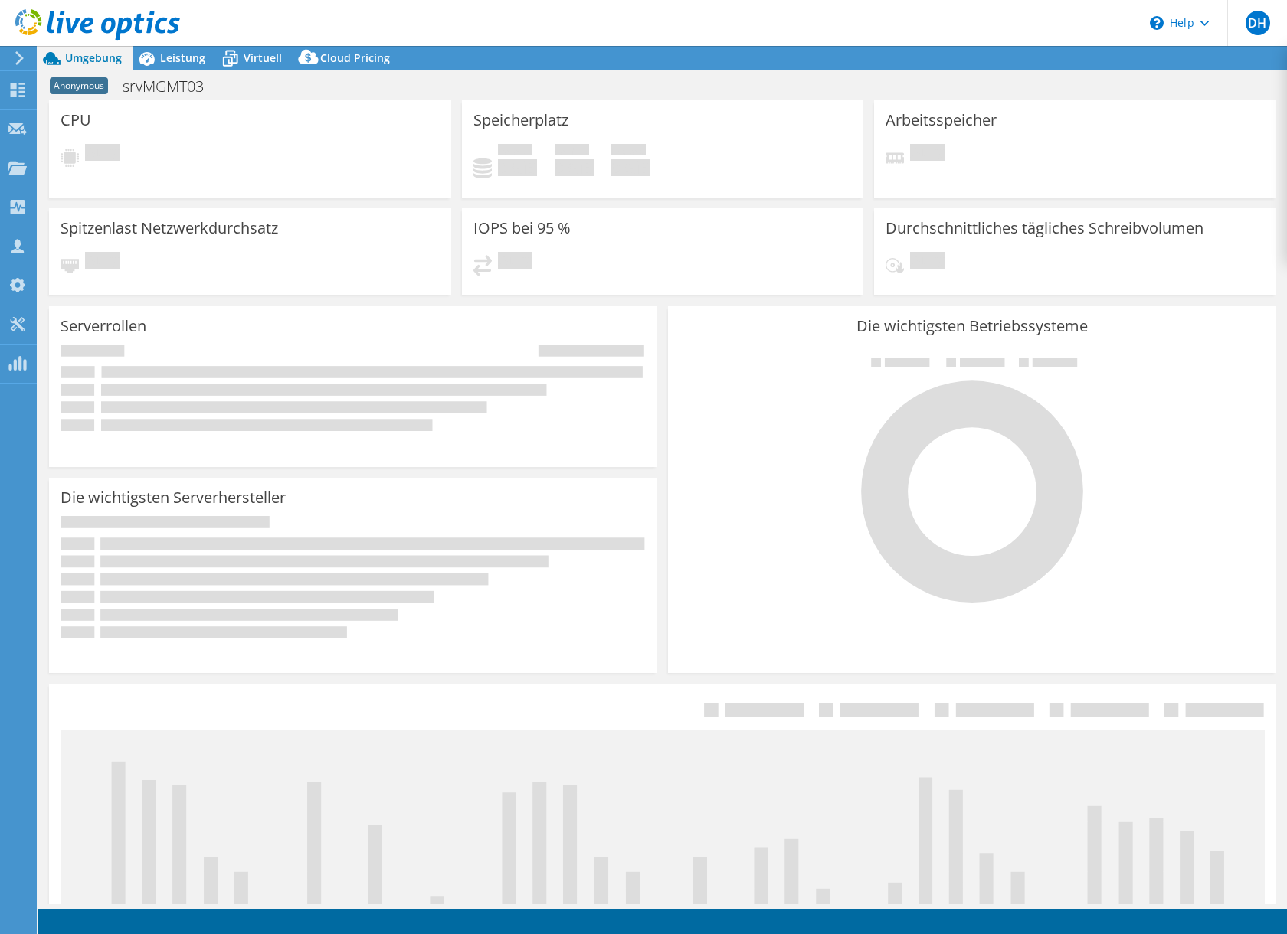
select select "USD"
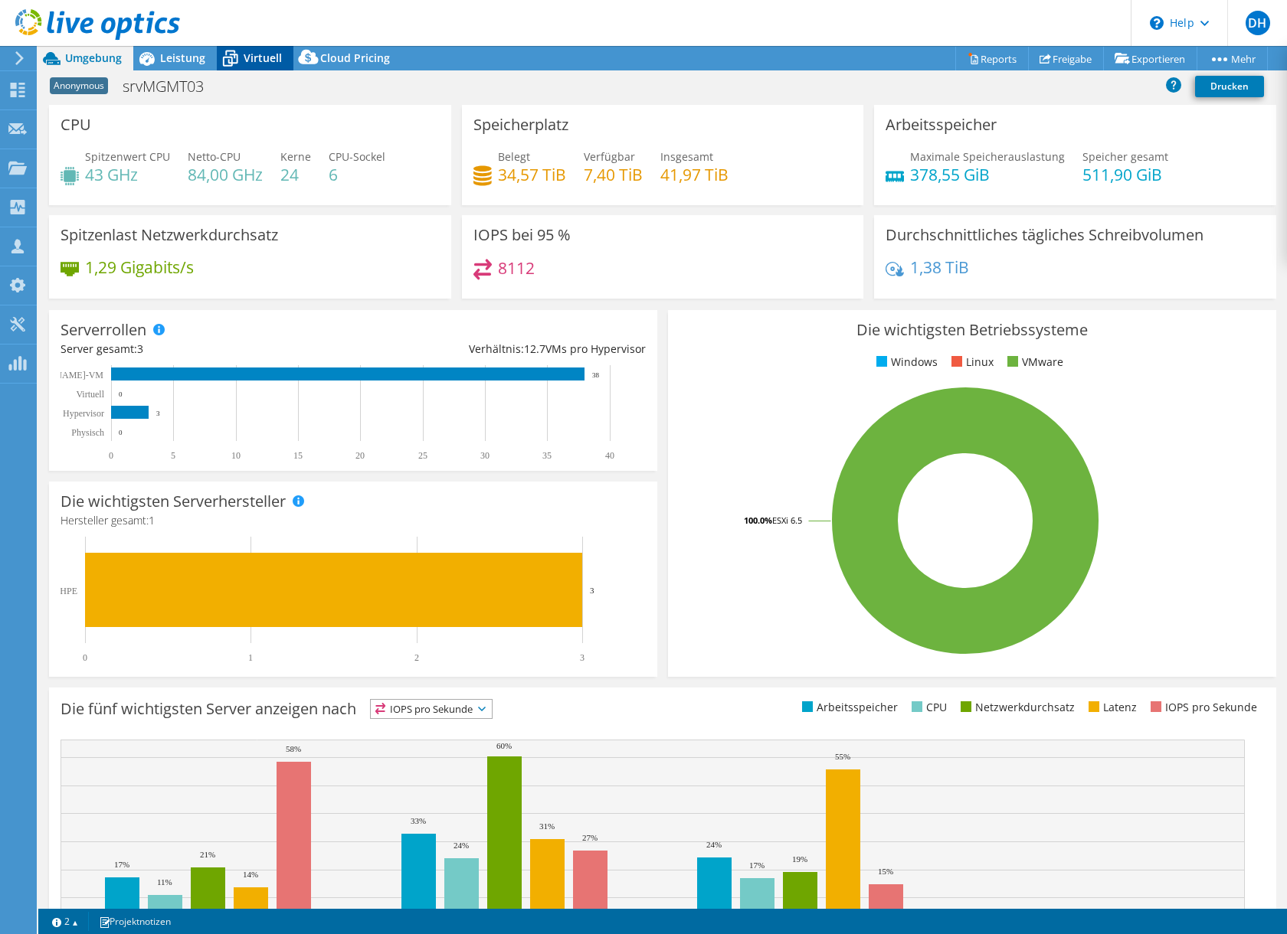
click at [256, 61] on span "Virtuell" at bounding box center [263, 58] width 38 height 15
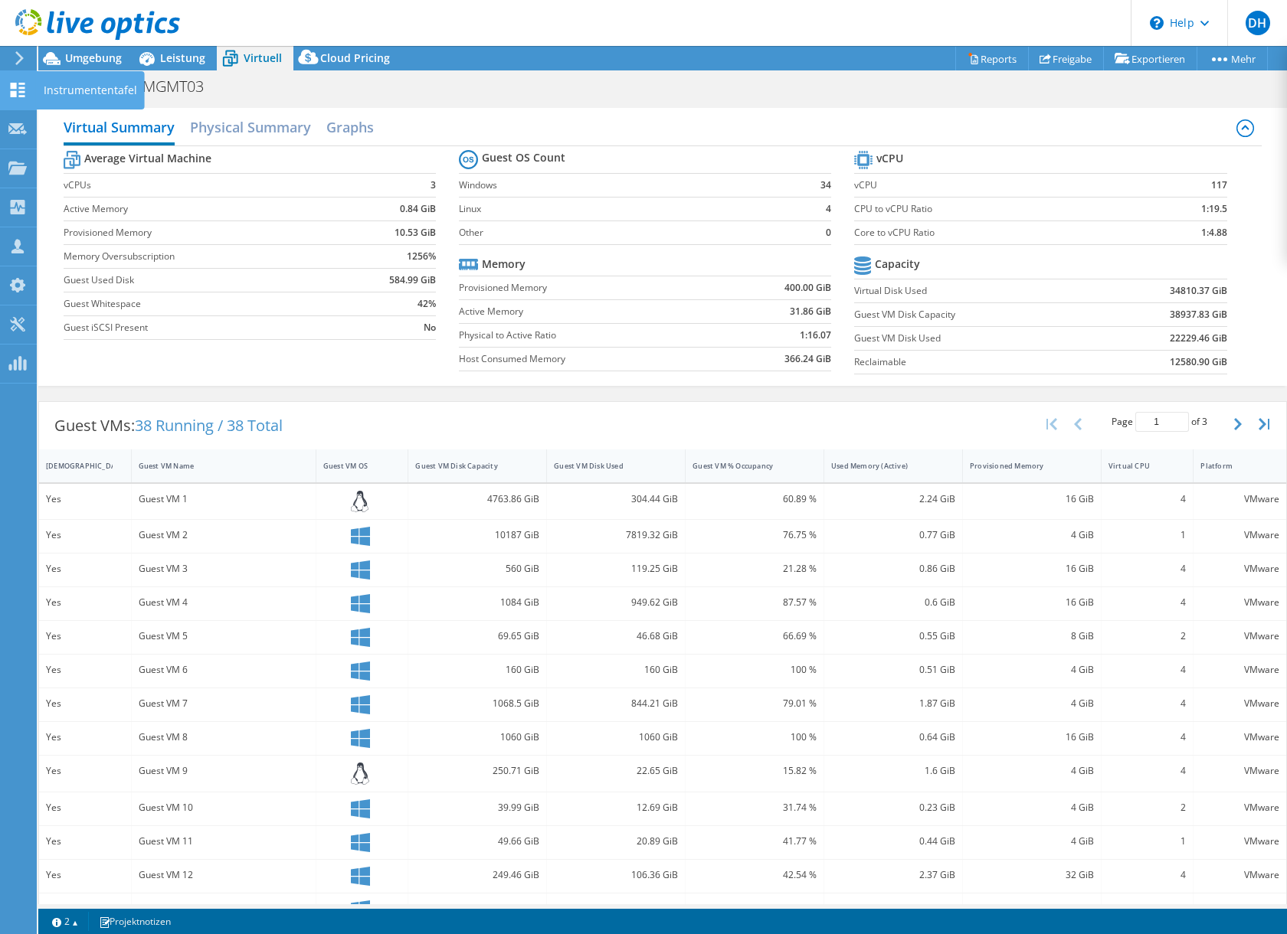
click at [15, 97] on use at bounding box center [18, 90] width 15 height 15
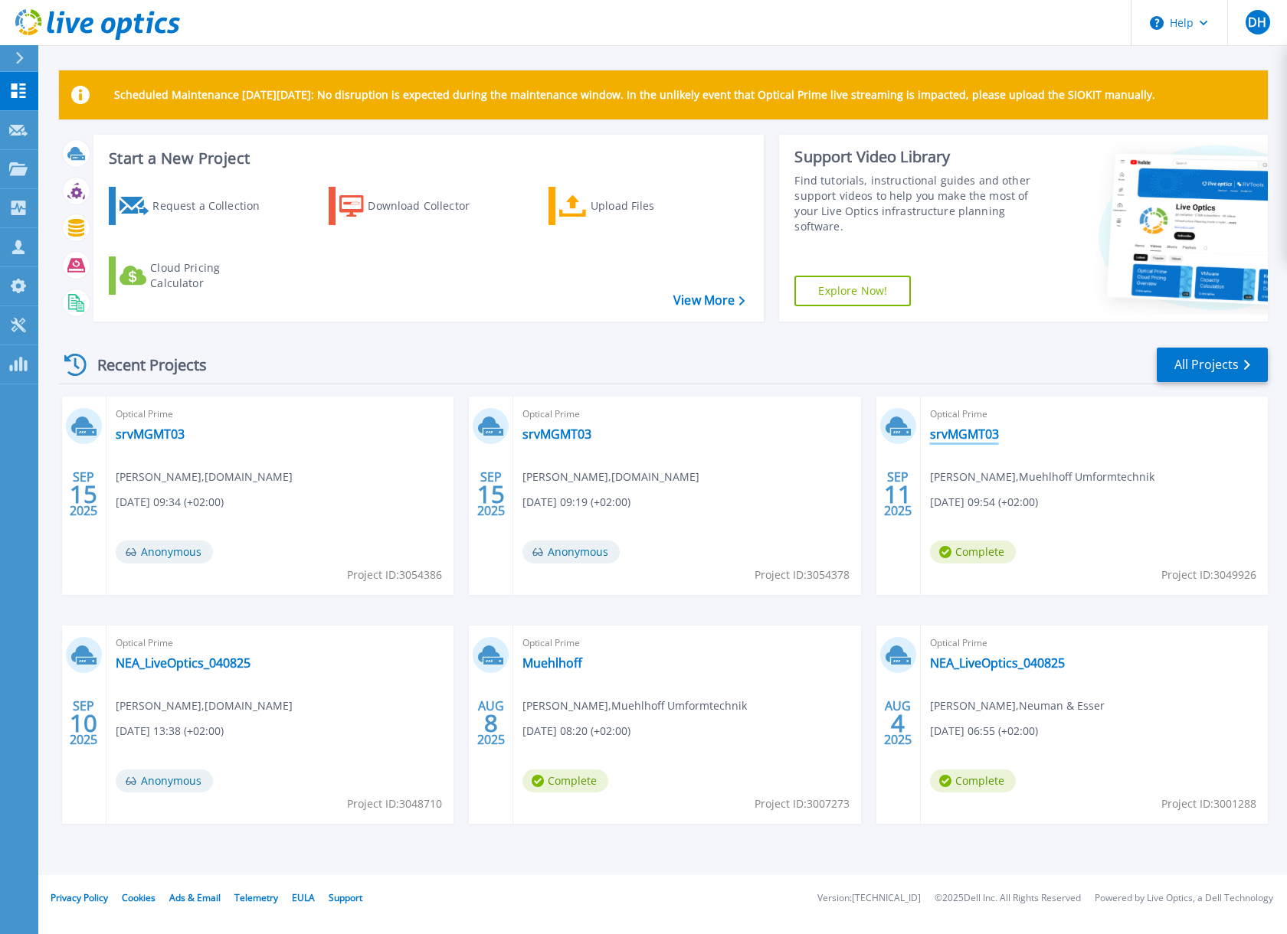
click at [954, 428] on link "srvMGMT03" at bounding box center [964, 434] width 69 height 15
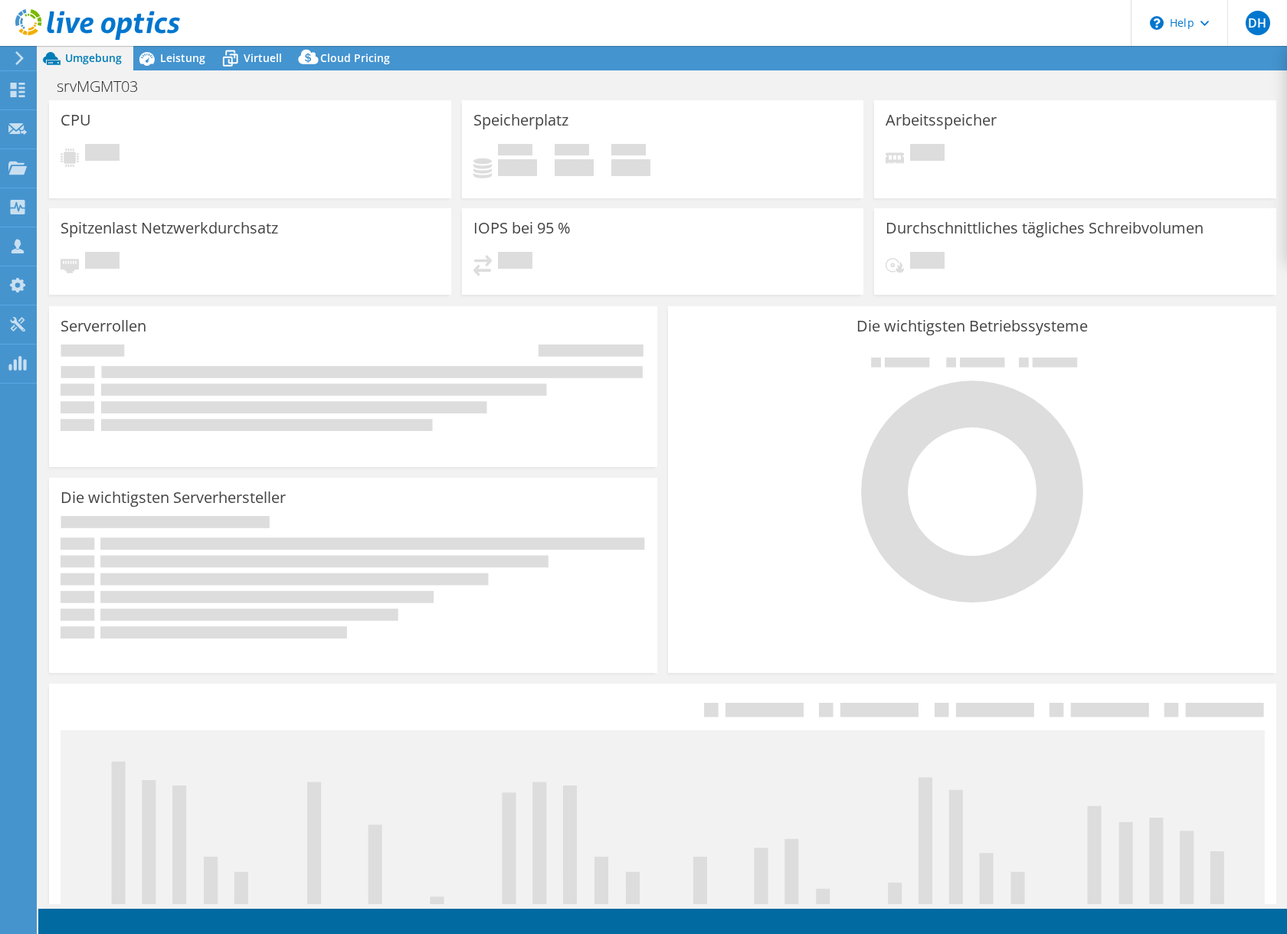
select select "USD"
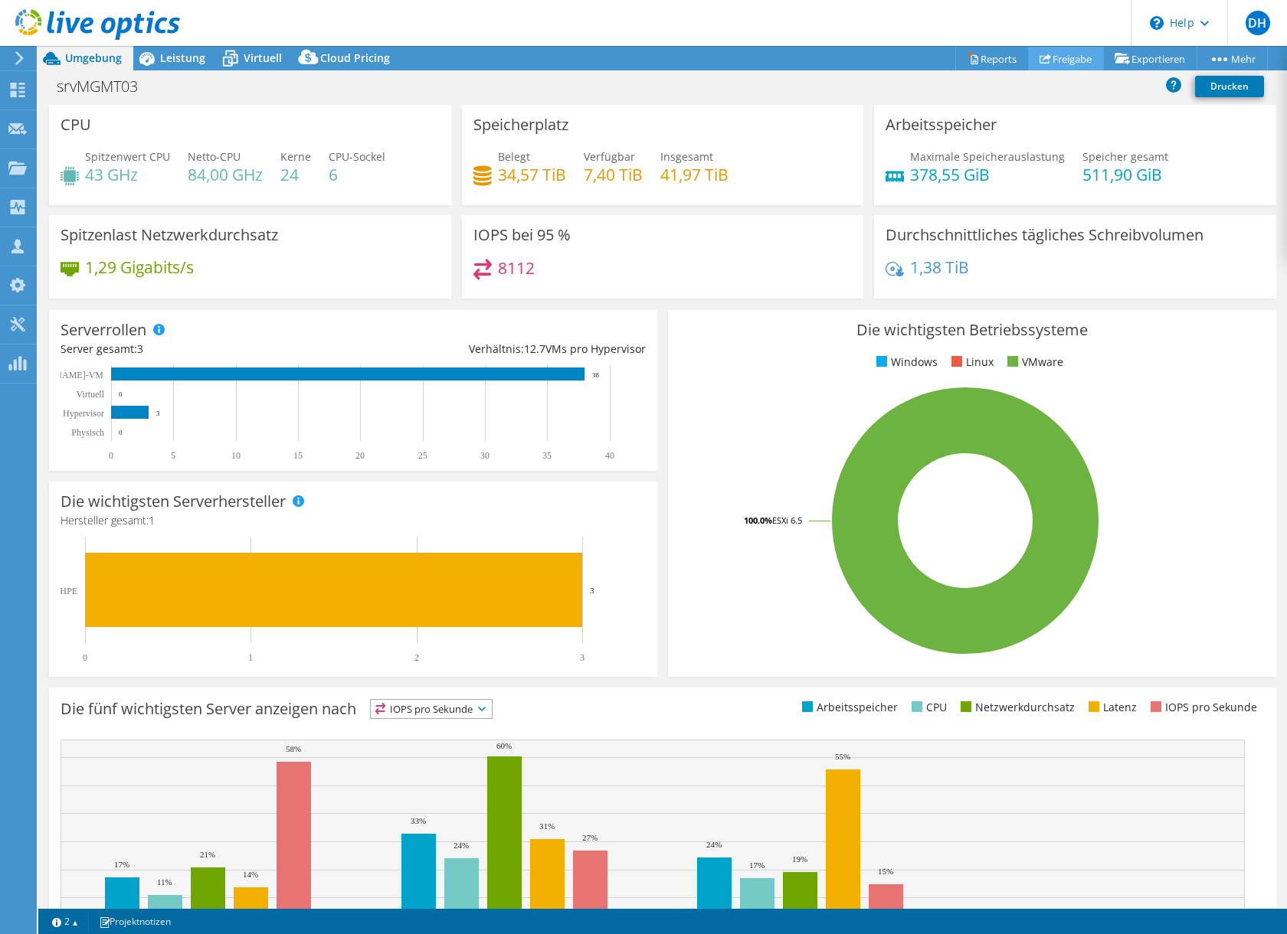
click at [1043, 59] on link "Freigabe" at bounding box center [1066, 59] width 76 height 24
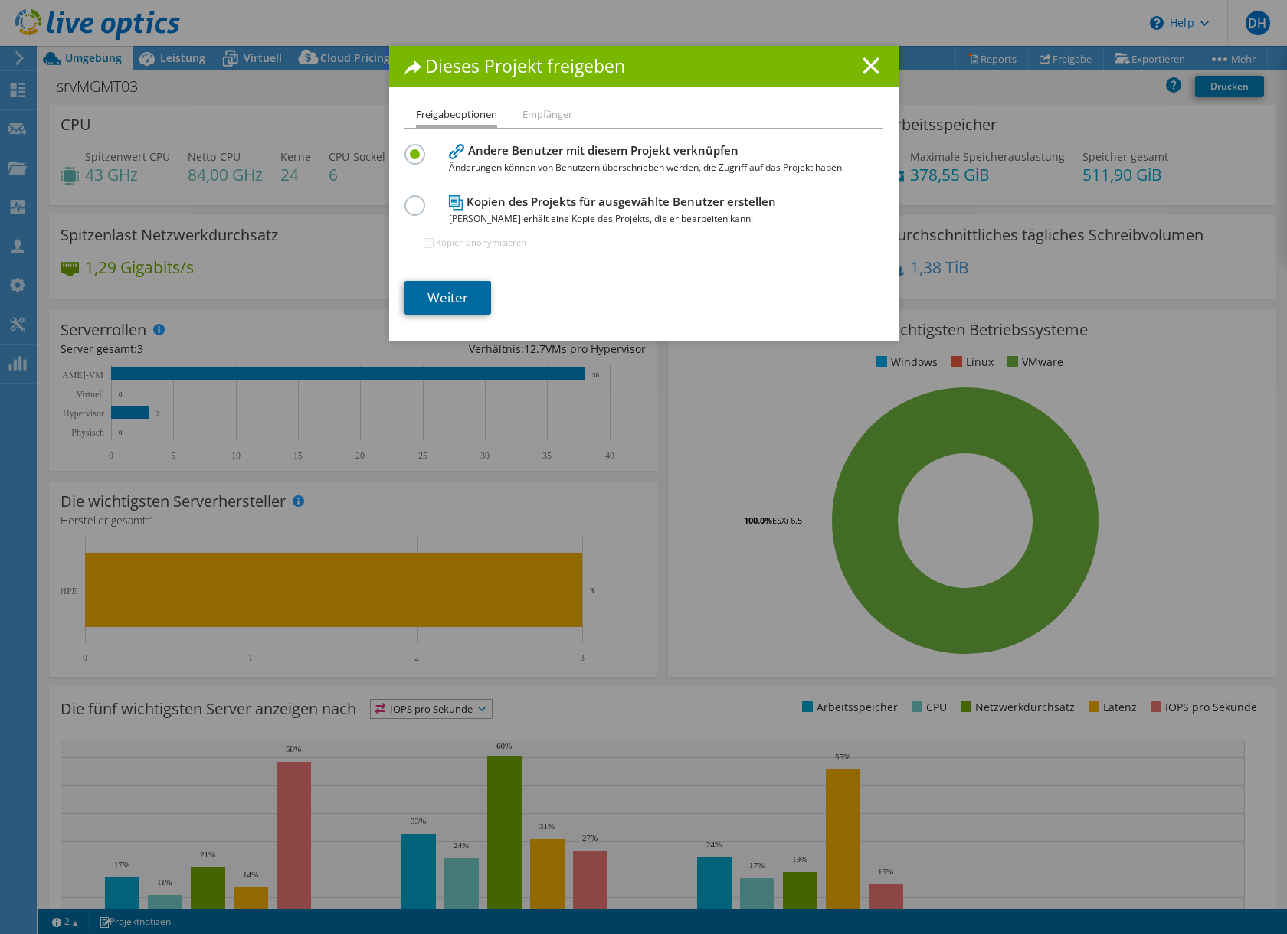
click at [430, 301] on link "Weiter" at bounding box center [447, 298] width 87 height 34
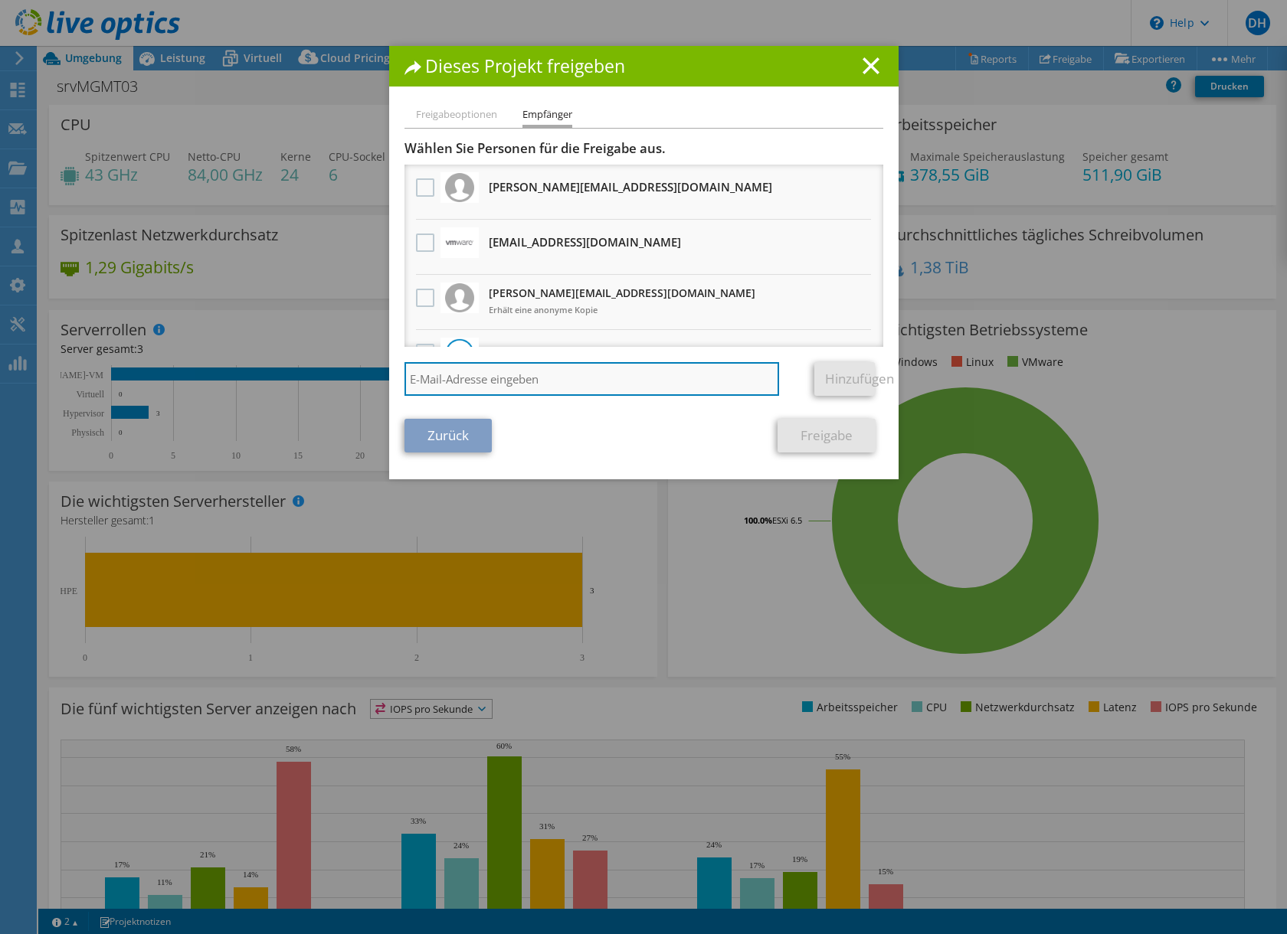
click at [443, 384] on input "search" at bounding box center [591, 379] width 375 height 34
type input "[EMAIL_ADDRESS][DOMAIN_NAME]"
click at [822, 385] on link "Hinzufügen" at bounding box center [844, 379] width 61 height 34
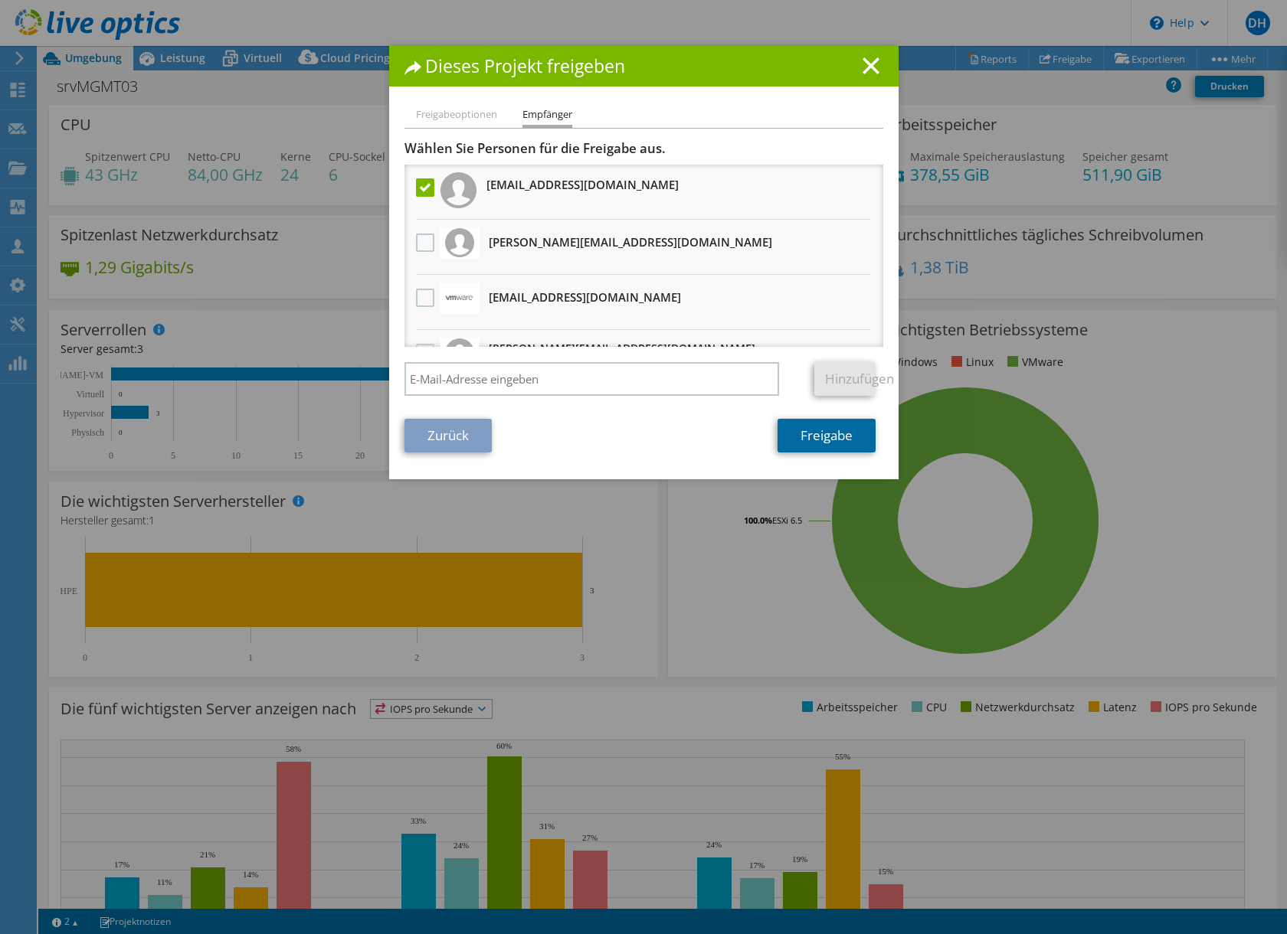
click at [820, 447] on link "Freigabe" at bounding box center [826, 436] width 98 height 34
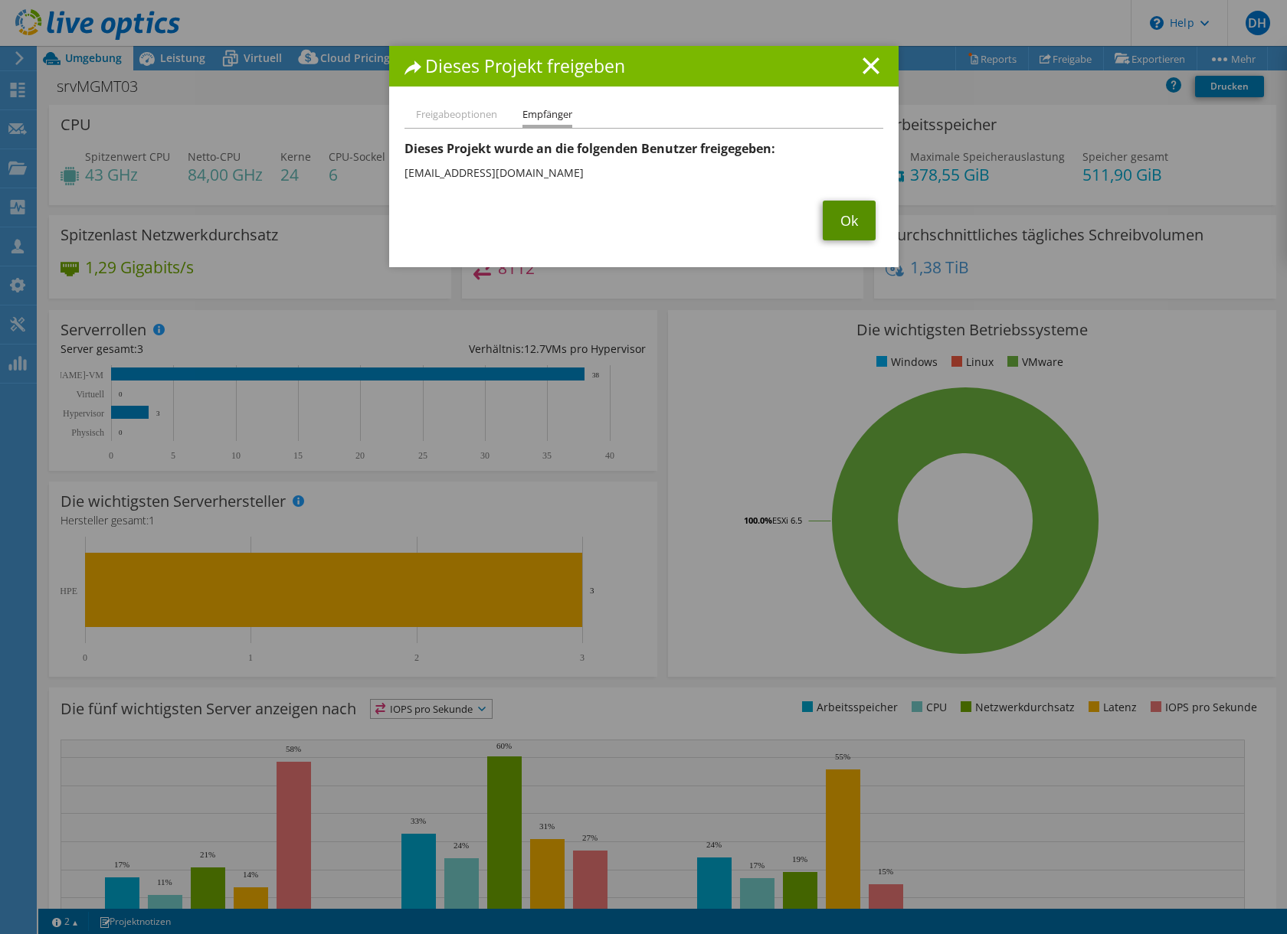
click at [829, 224] on link "Ok" at bounding box center [849, 221] width 53 height 40
